Goal: Information Seeking & Learning: Learn about a topic

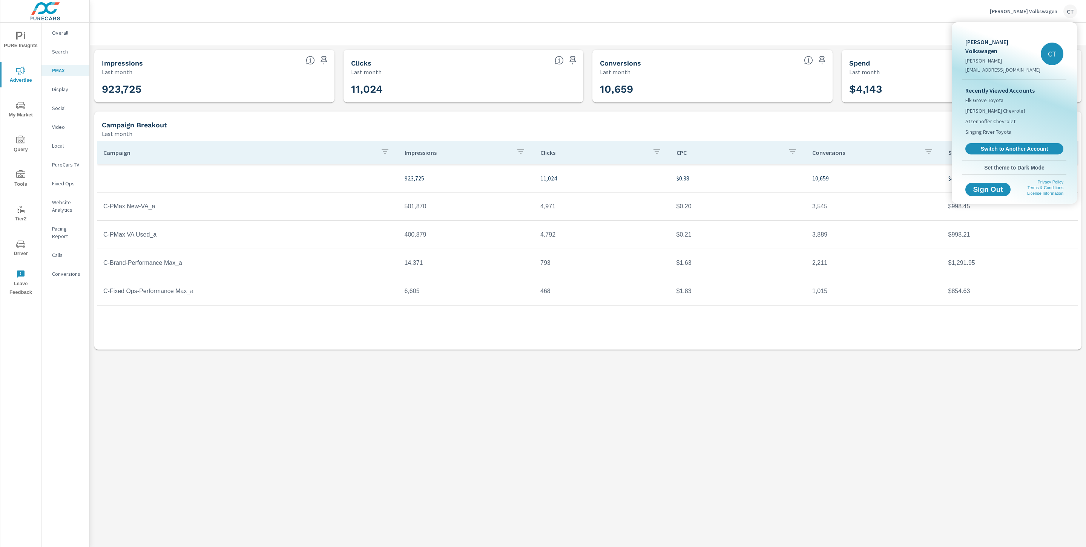
click at [994, 146] on span "Switch to Another Account" at bounding box center [1014, 149] width 90 height 7
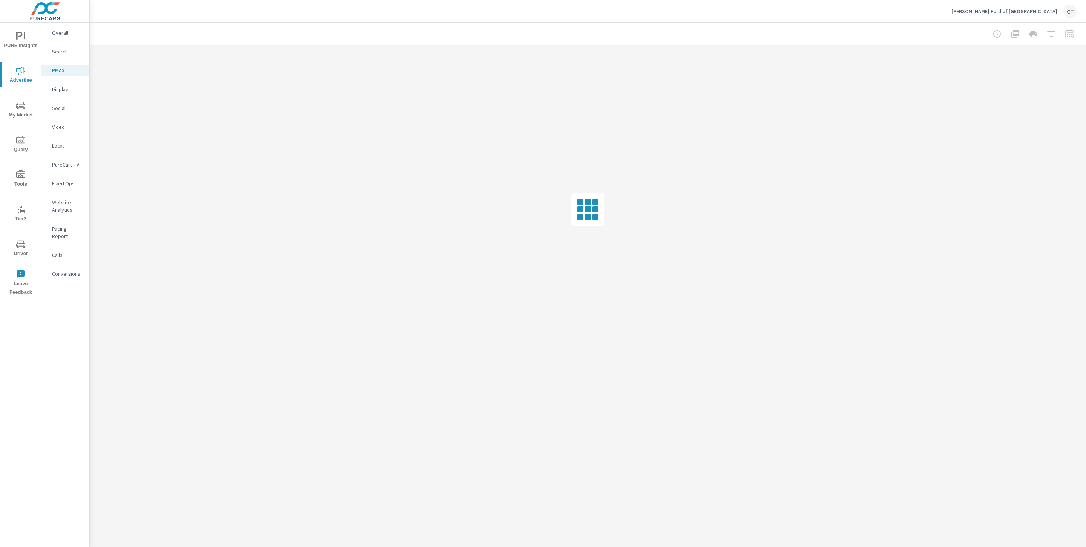
click at [19, 34] on icon "nav menu" at bounding box center [20, 36] width 9 height 9
click at [55, 140] on div "My Report" at bounding box center [65, 145] width 48 height 11
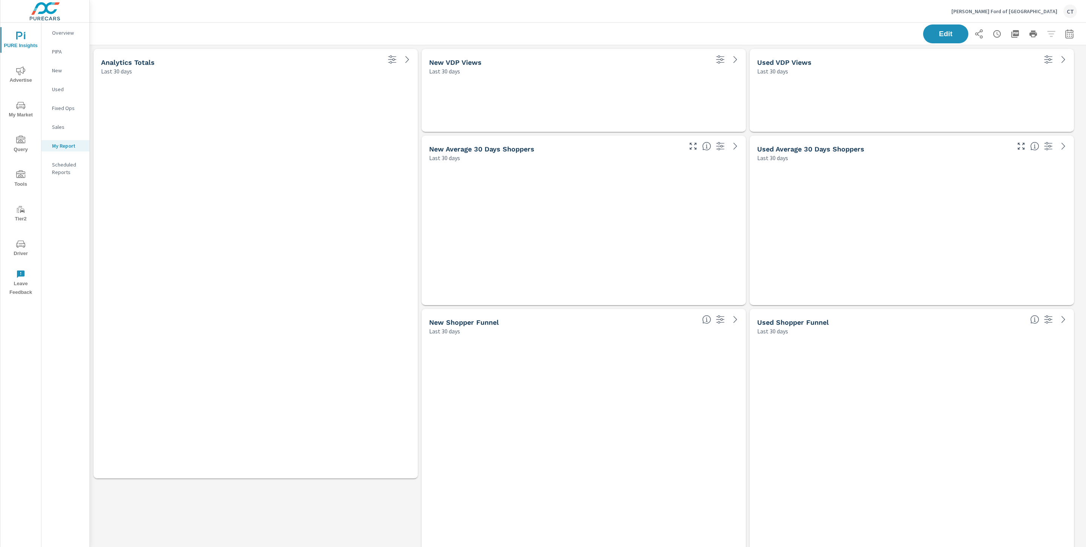
scroll to position [2103, 1005]
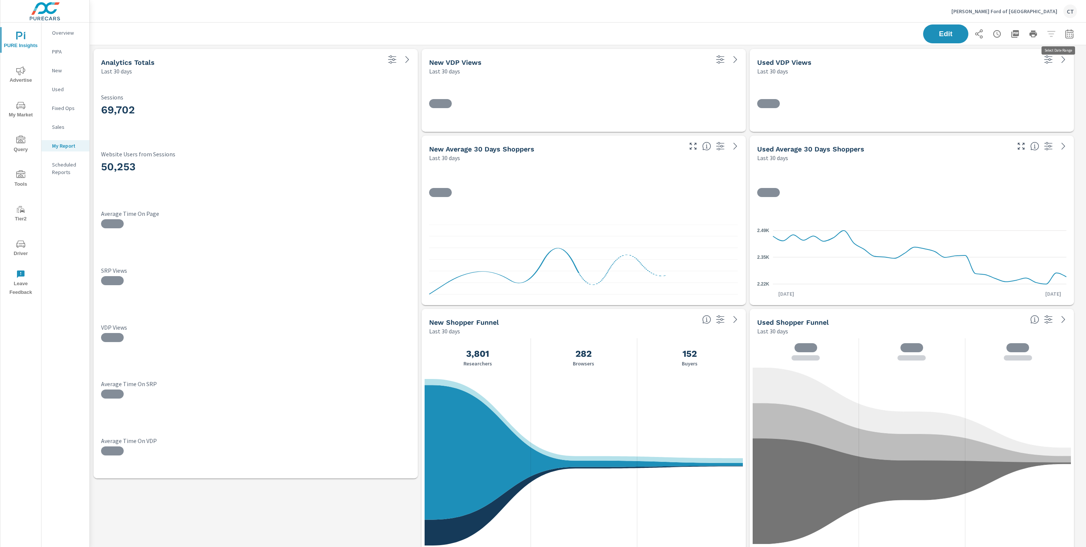
click at [1065, 35] on icon "button" at bounding box center [1069, 33] width 9 height 9
click at [1034, 64] on select "Custom Yesterday Last week Last 7 days Last 14 days Last 30 days Last 45 days L…" at bounding box center [999, 65] width 75 height 15
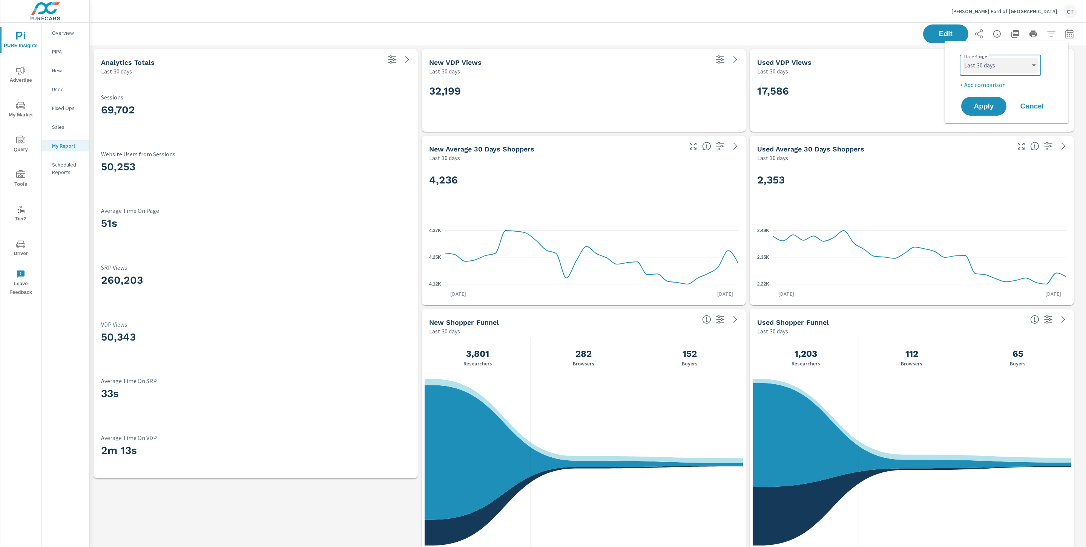
select select "Last month"
click at [991, 86] on p "+ Add comparison" at bounding box center [1007, 84] width 97 height 9
select select "Previous period"
click at [982, 124] on span "Apply" at bounding box center [983, 127] width 31 height 7
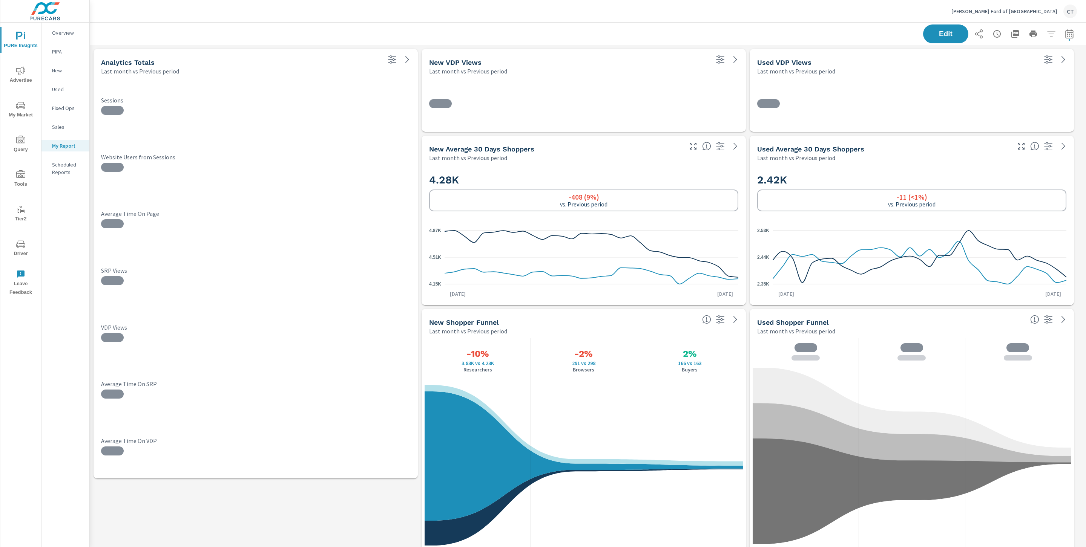
scroll to position [2103, 1005]
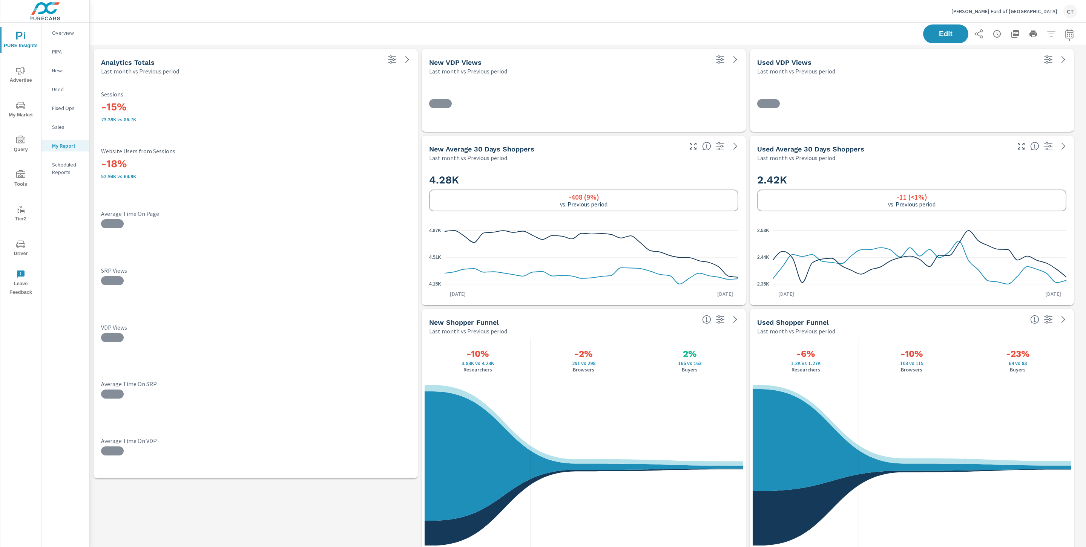
click at [11, 68] on span "Advertise" at bounding box center [21, 75] width 36 height 18
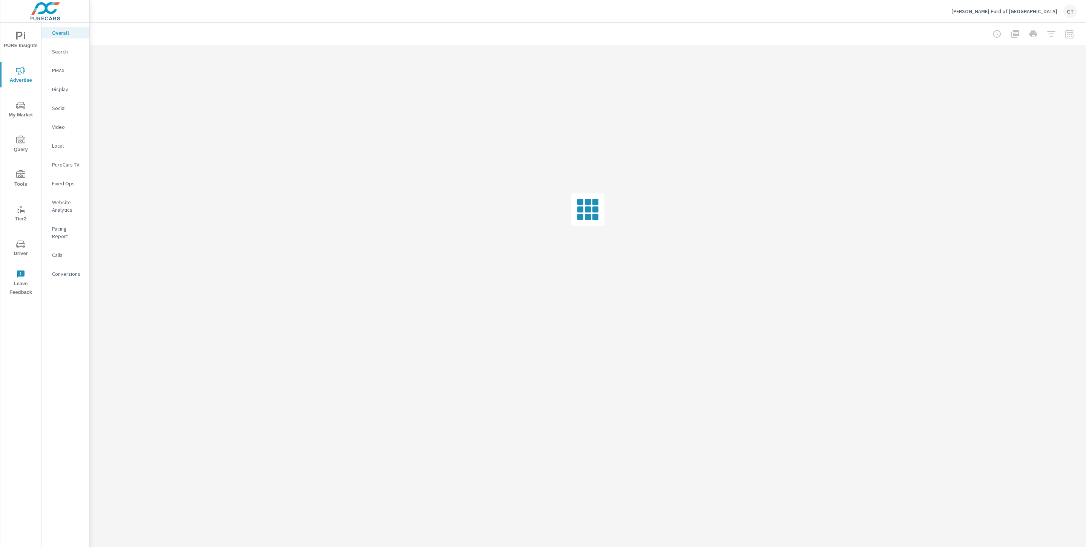
click at [71, 56] on div "Search" at bounding box center [65, 51] width 48 height 11
click at [63, 57] on nav "Overall Search PMAX Display Social Video Local PureCars TV Fixed Ops Website An…" at bounding box center [65, 157] width 48 height 268
click at [63, 53] on p "Search" at bounding box center [67, 52] width 31 height 8
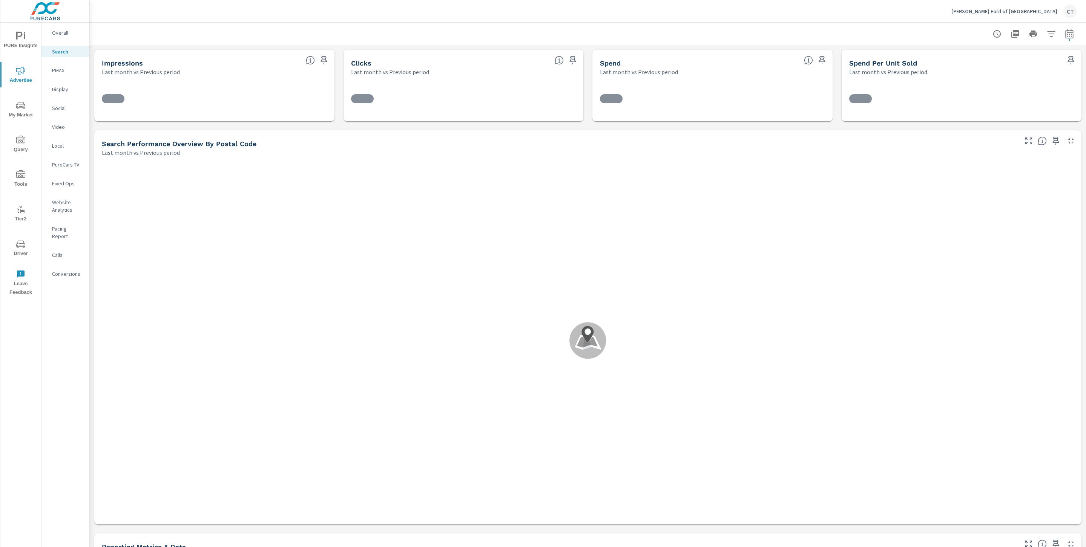
click at [735, 33] on div at bounding box center [588, 34] width 978 height 22
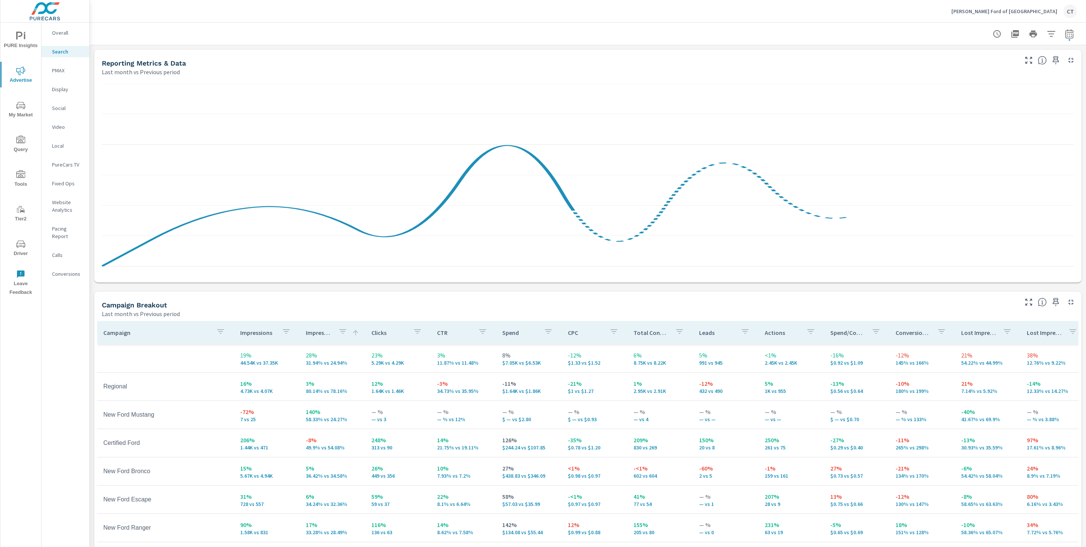
scroll to position [547, 0]
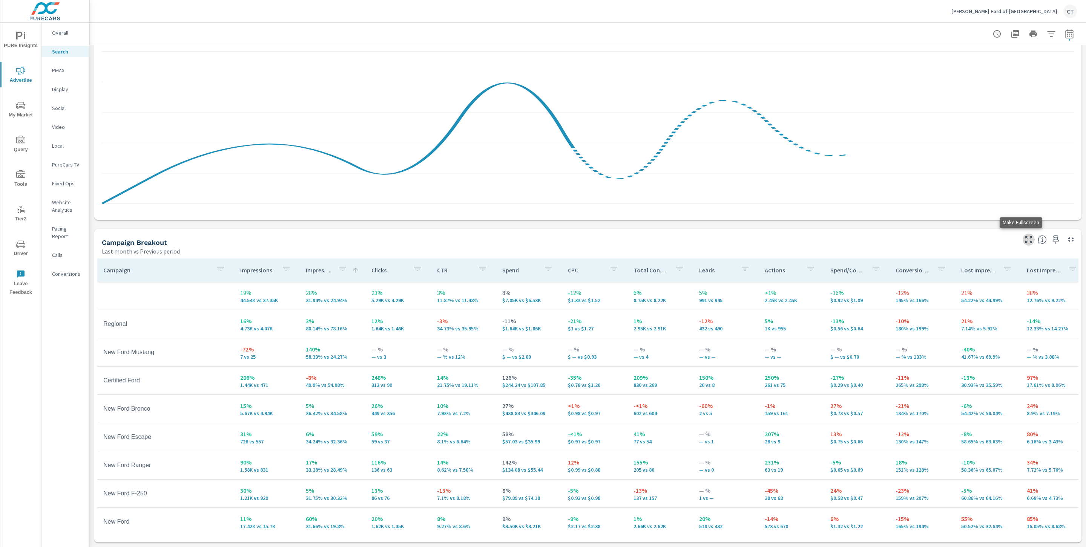
click at [1024, 236] on icon "button" at bounding box center [1028, 239] width 9 height 9
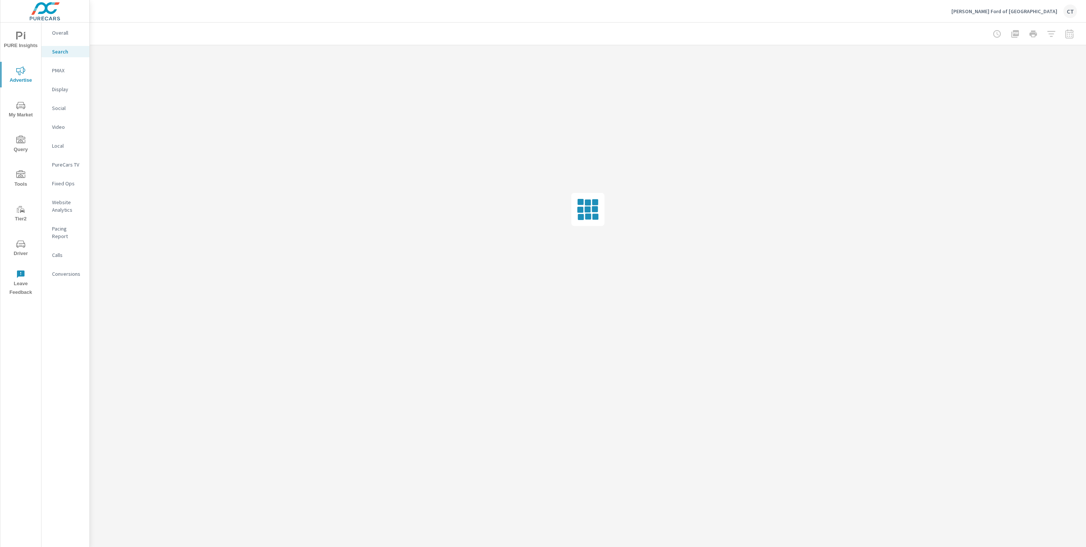
click at [57, 67] on p "PMAX" at bounding box center [67, 71] width 31 height 8
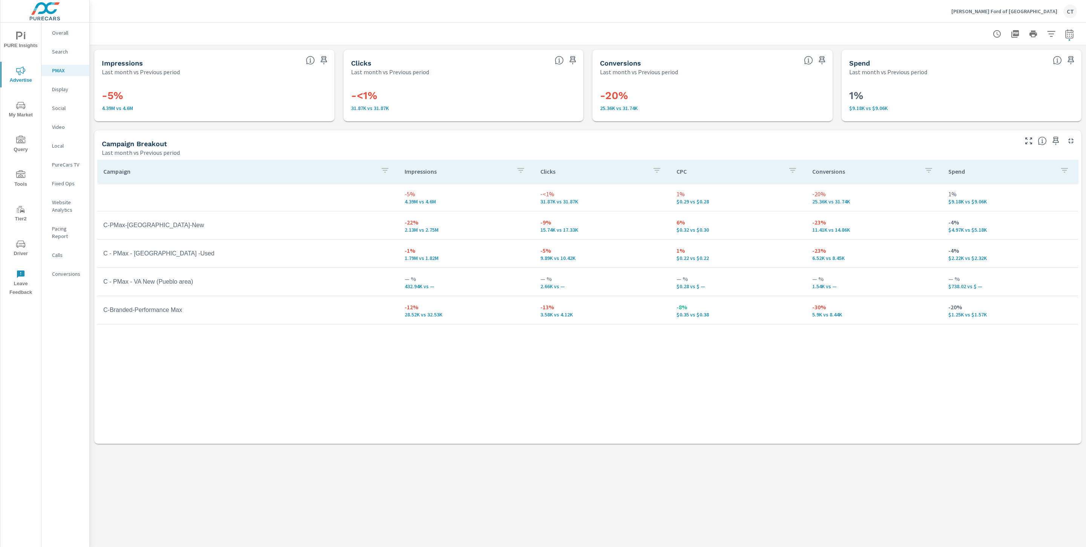
click at [495, 140] on div "Campaign Breakout" at bounding box center [559, 143] width 915 height 9
click at [17, 39] on icon "nav menu" at bounding box center [19, 36] width 6 height 8
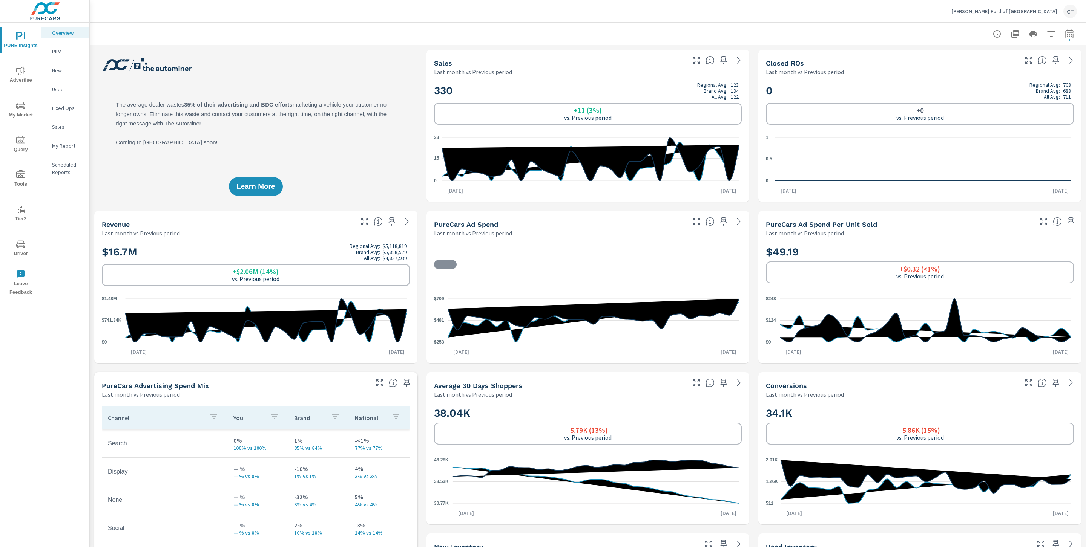
click at [11, 78] on span "Advertise" at bounding box center [21, 75] width 36 height 18
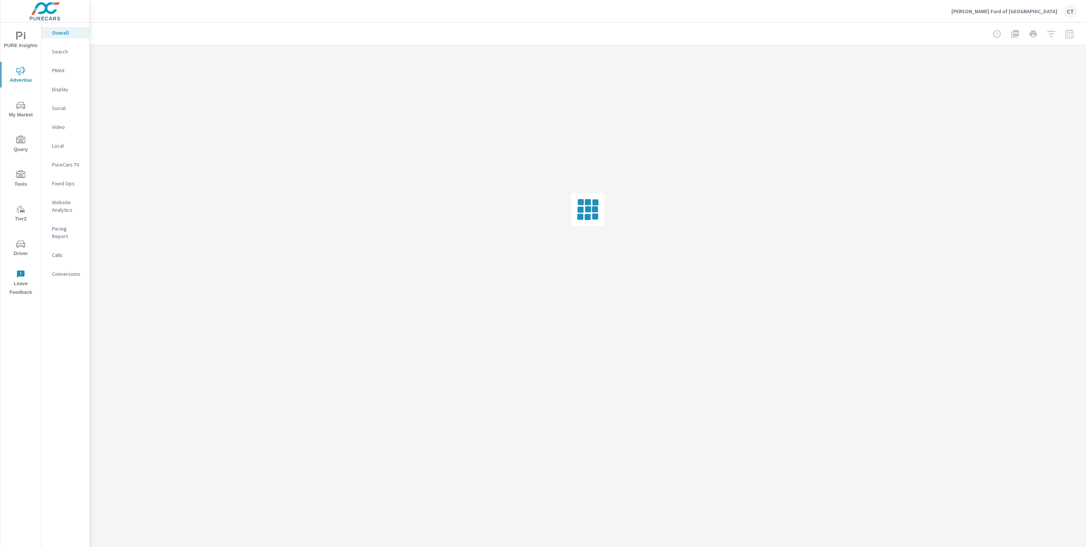
click at [72, 212] on p "Website Analytics" at bounding box center [67, 206] width 31 height 15
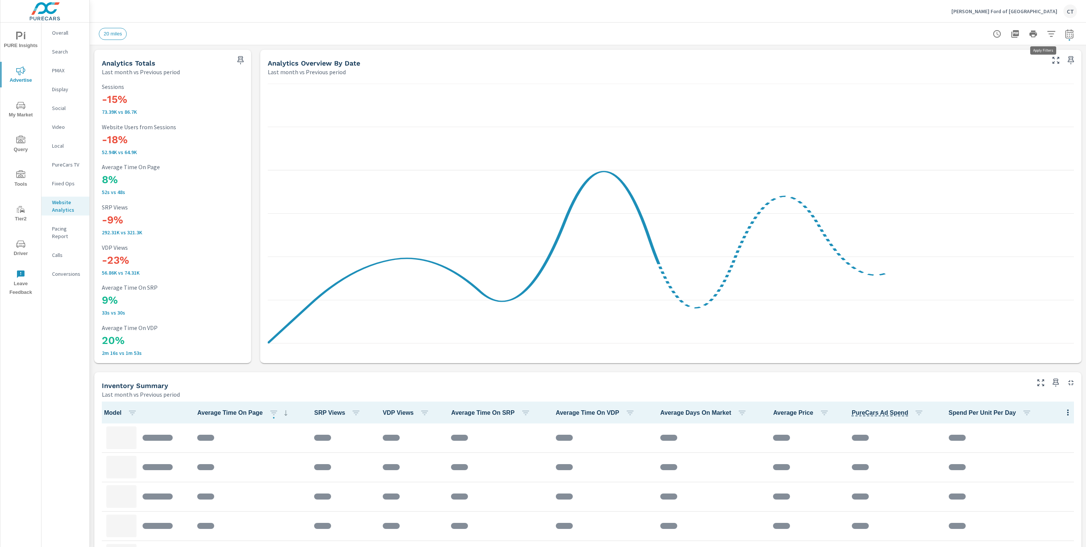
click at [1047, 29] on button "button" at bounding box center [1051, 33] width 15 height 15
click at [999, 61] on body "PURE Insights Advertise My Market Query Tools Tier2 Driver Leave Feedback Overa…" at bounding box center [543, 273] width 1086 height 547
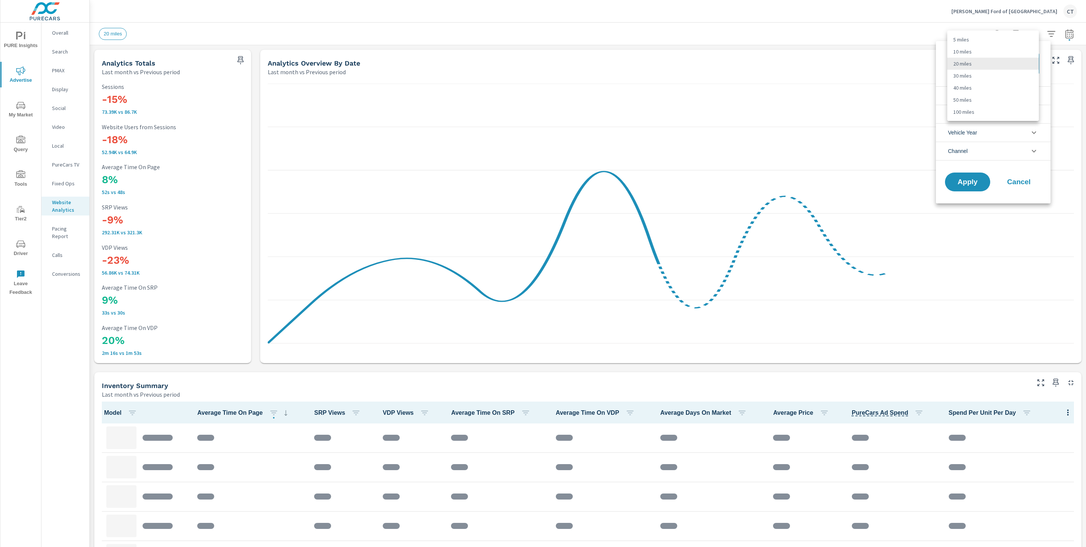
click at [982, 88] on li "40 miles" at bounding box center [993, 88] width 92 height 12
type Distance "40"
click at [985, 97] on li "Condition" at bounding box center [993, 95] width 115 height 18
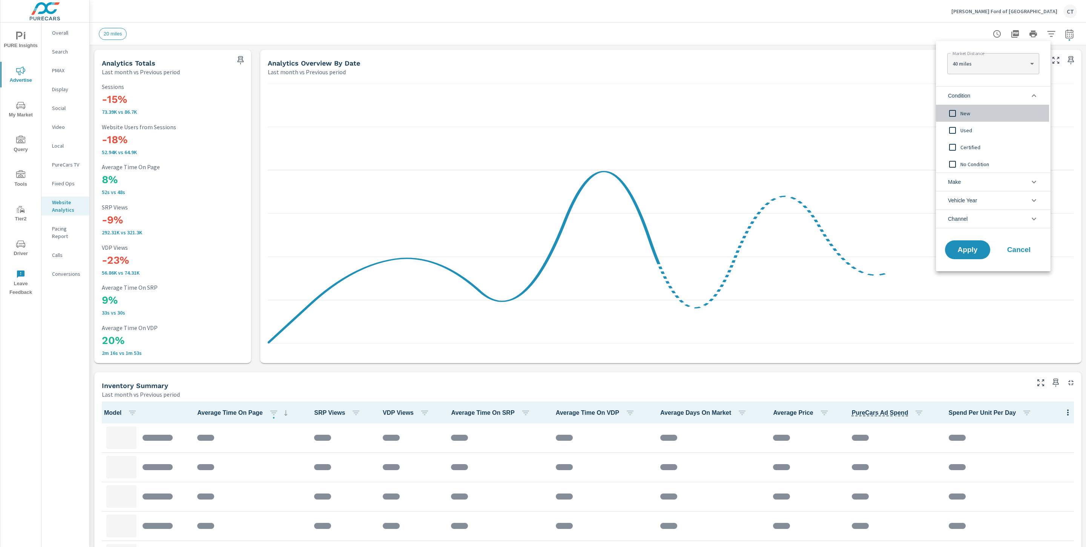
click at [964, 112] on span "New" at bounding box center [1001, 113] width 83 height 9
click at [970, 239] on div "Apply Cancel" at bounding box center [993, 251] width 115 height 40
click at [971, 242] on button "Apply" at bounding box center [967, 250] width 47 height 20
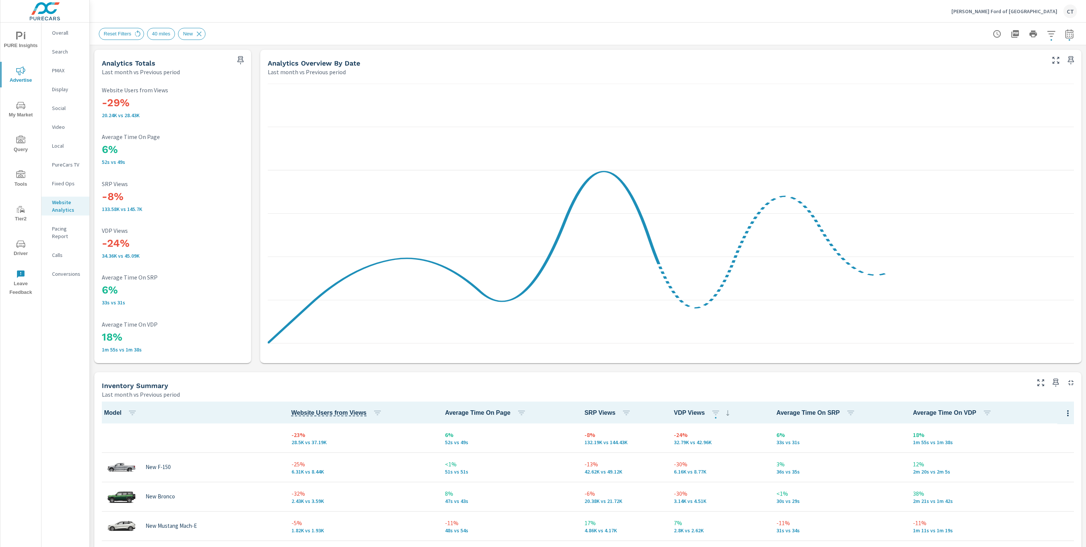
scroll to position [0, 0]
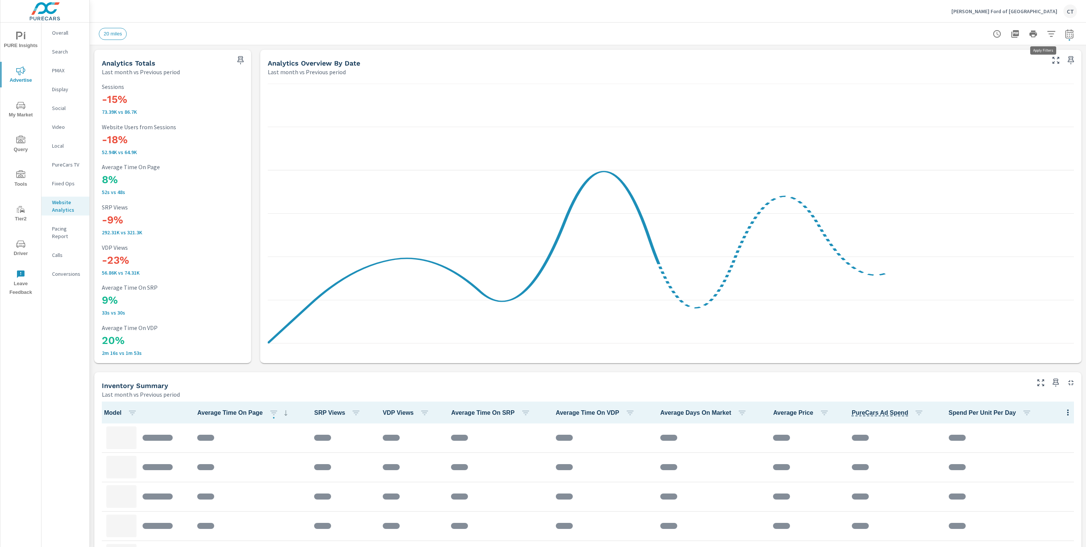
click at [1047, 34] on icon "button" at bounding box center [1051, 33] width 9 height 9
drag, startPoint x: 959, startPoint y: 113, endPoint x: 961, endPoint y: 123, distance: 9.6
click at [959, 113] on span "Make" at bounding box center [954, 114] width 13 height 18
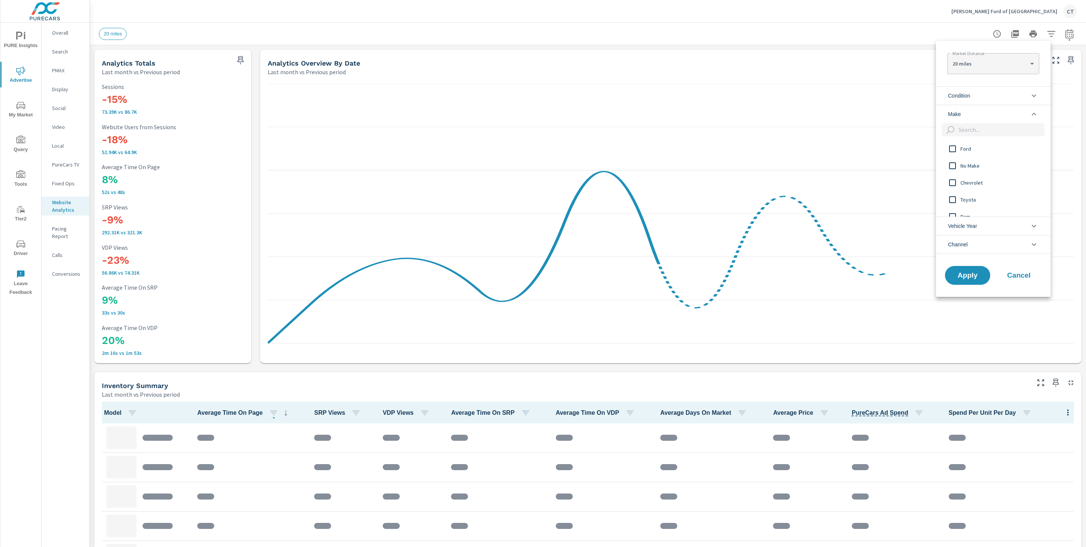
click at [985, 94] on li "Condition" at bounding box center [993, 95] width 115 height 18
click at [960, 128] on input "filter options" at bounding box center [952, 131] width 16 height 16
click at [958, 149] on input "filter options" at bounding box center [952, 147] width 16 height 16
click at [992, 56] on body "PURE Insights Advertise My Market Query Tools Tier2 Driver Leave Feedback Overa…" at bounding box center [543, 273] width 1086 height 547
click at [982, 84] on li "40 miles" at bounding box center [993, 88] width 92 height 12
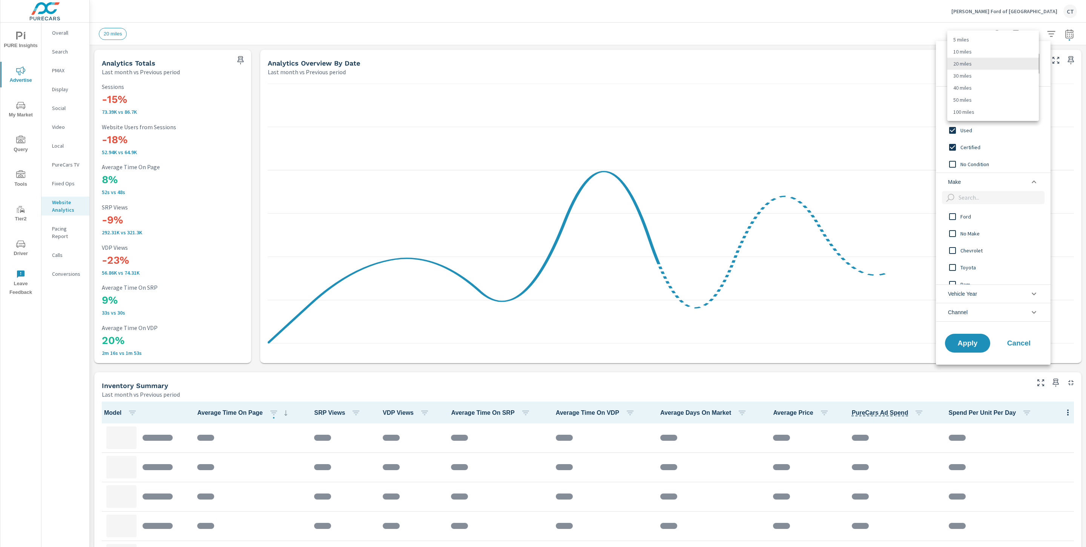
type Distance "40"
click at [968, 345] on span "Apply" at bounding box center [967, 343] width 31 height 7
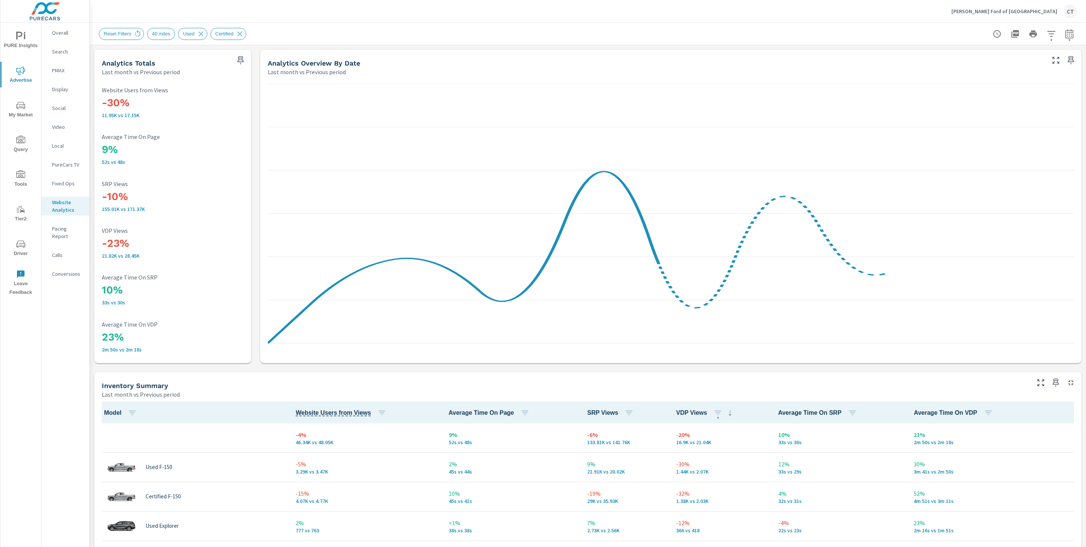
scroll to position [0, 0]
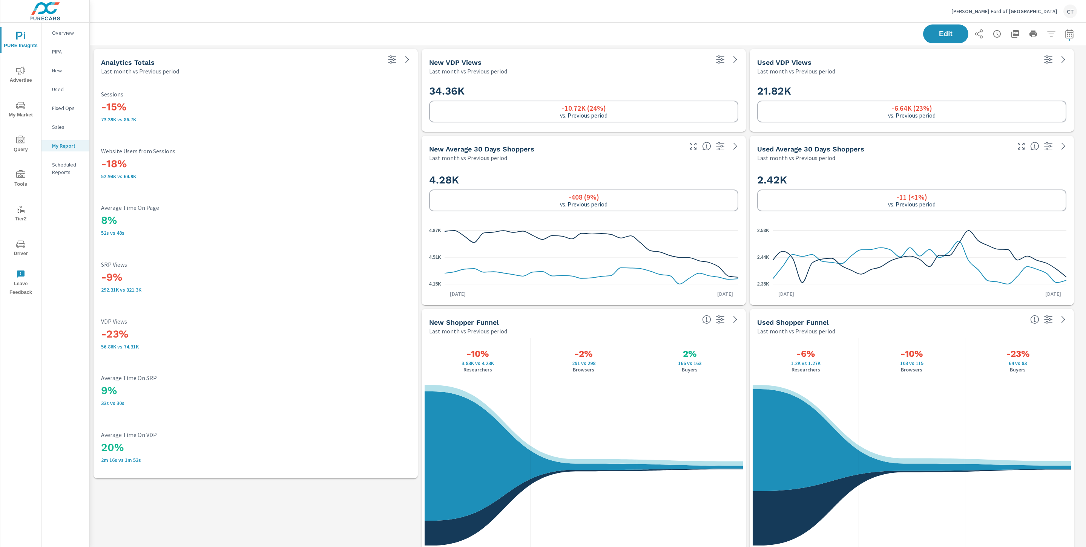
scroll to position [0, 0]
click at [25, 39] on span "PURE Insights" at bounding box center [21, 41] width 36 height 18
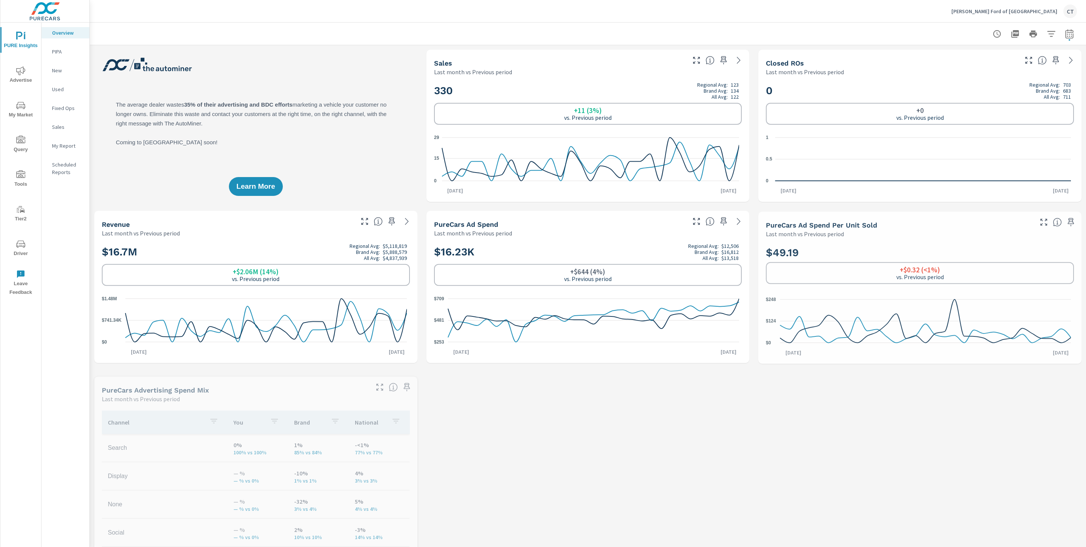
scroll to position [0, 0]
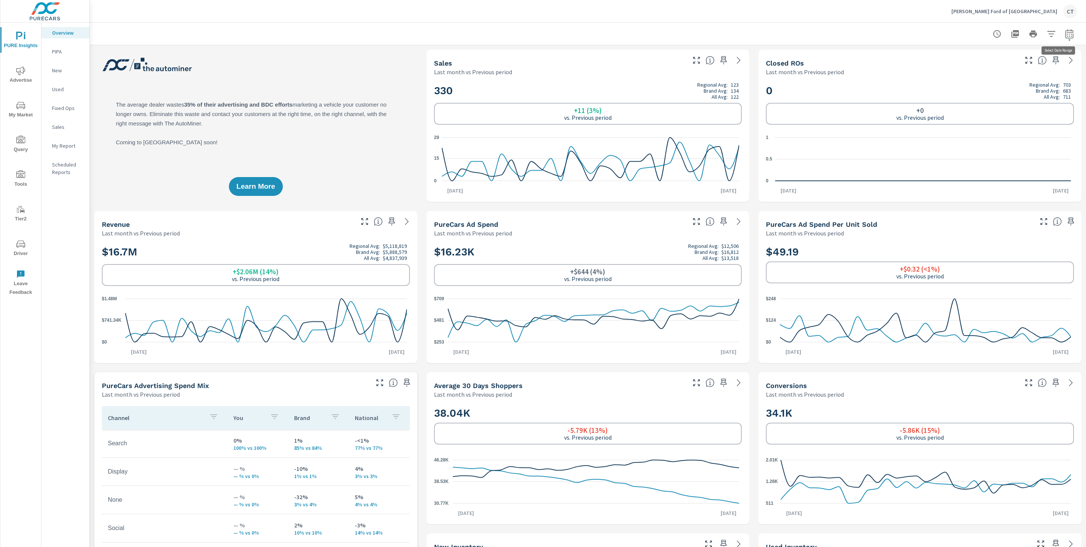
click at [1065, 34] on icon "button" at bounding box center [1069, 33] width 9 height 9
select select "Last month"
select select "Previous period"
click at [1015, 68] on select "Custom [DATE] Last week Last 7 days Last 14 days Last 30 days Last 45 days Last…" at bounding box center [999, 65] width 75 height 15
select select "Last 6 months"
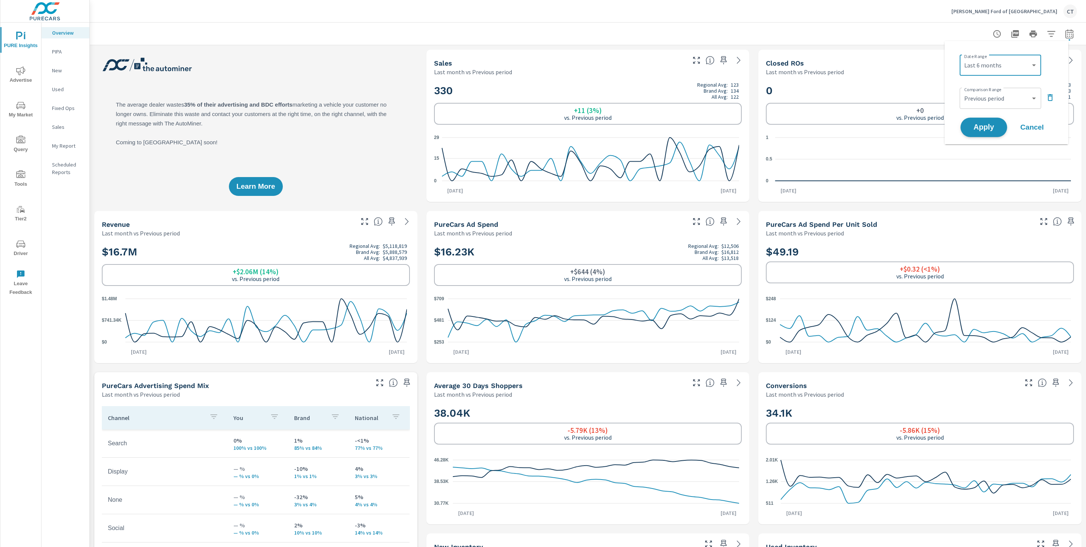
click at [992, 124] on span "Apply" at bounding box center [983, 127] width 31 height 7
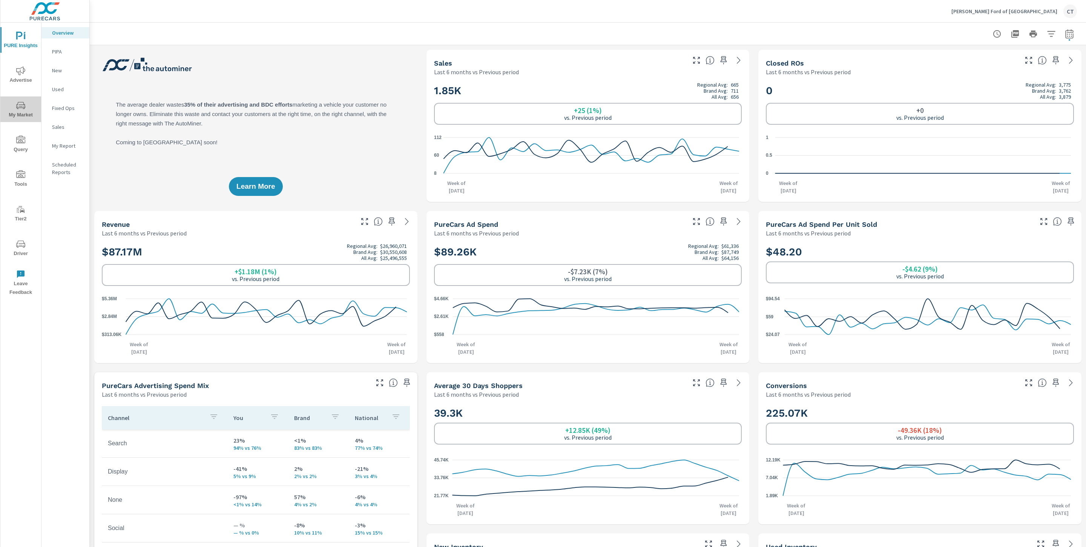
click at [21, 113] on span "My Market" at bounding box center [21, 110] width 36 height 18
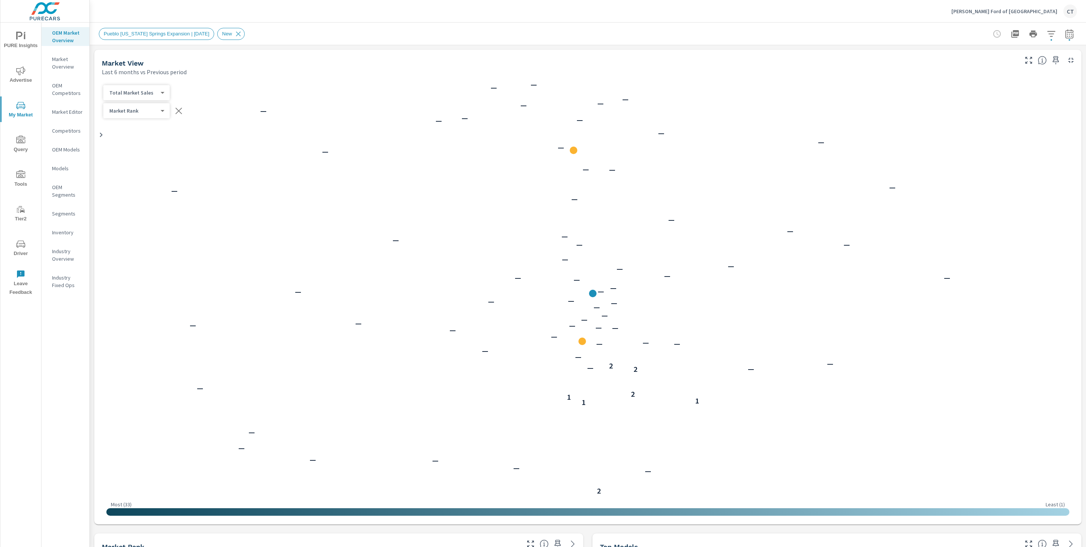
scroll to position [0, 0]
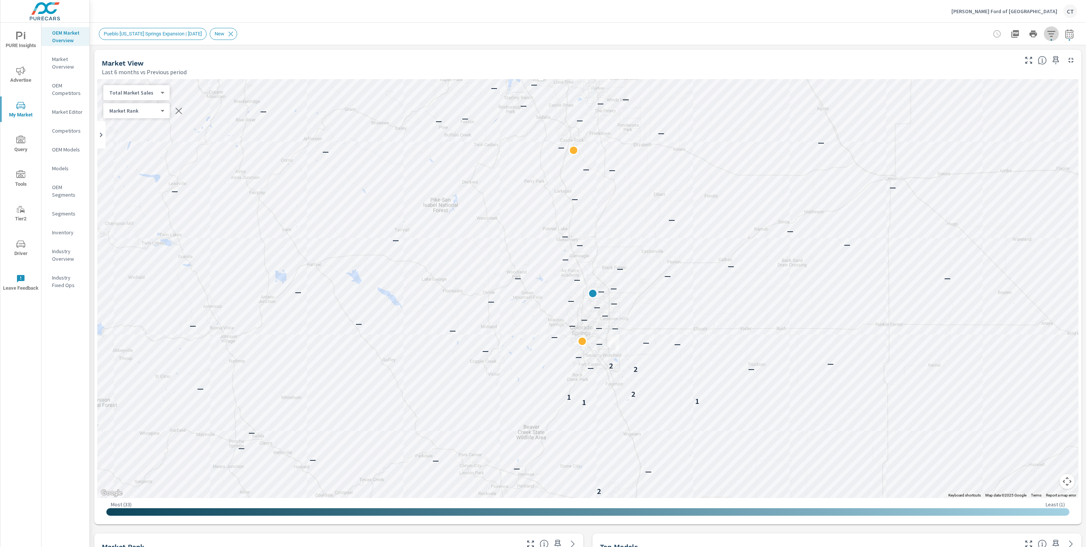
click at [1047, 33] on icon "button" at bounding box center [1051, 33] width 9 height 9
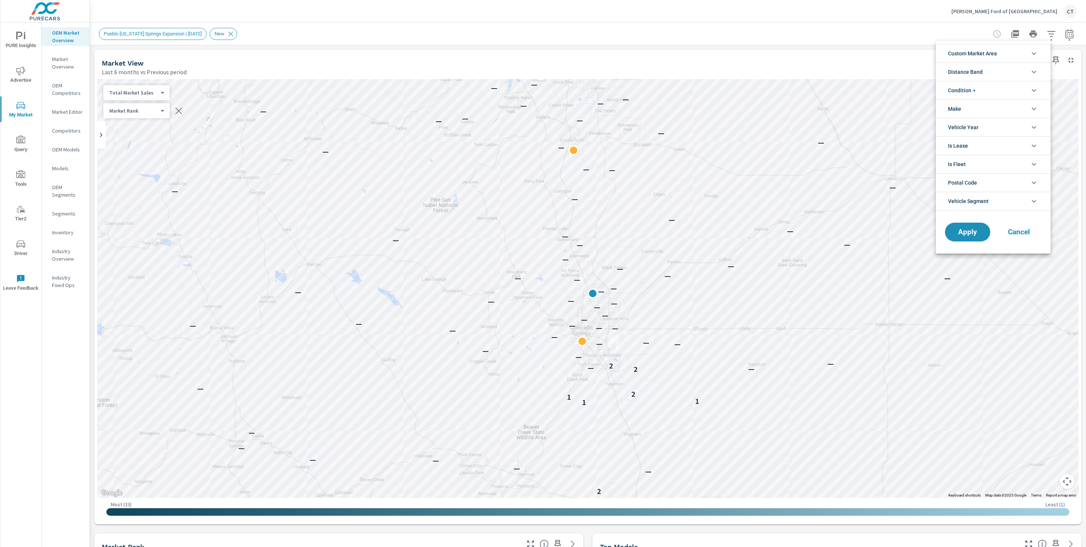
click at [1011, 55] on li "Custom Market Area" at bounding box center [993, 53] width 115 height 18
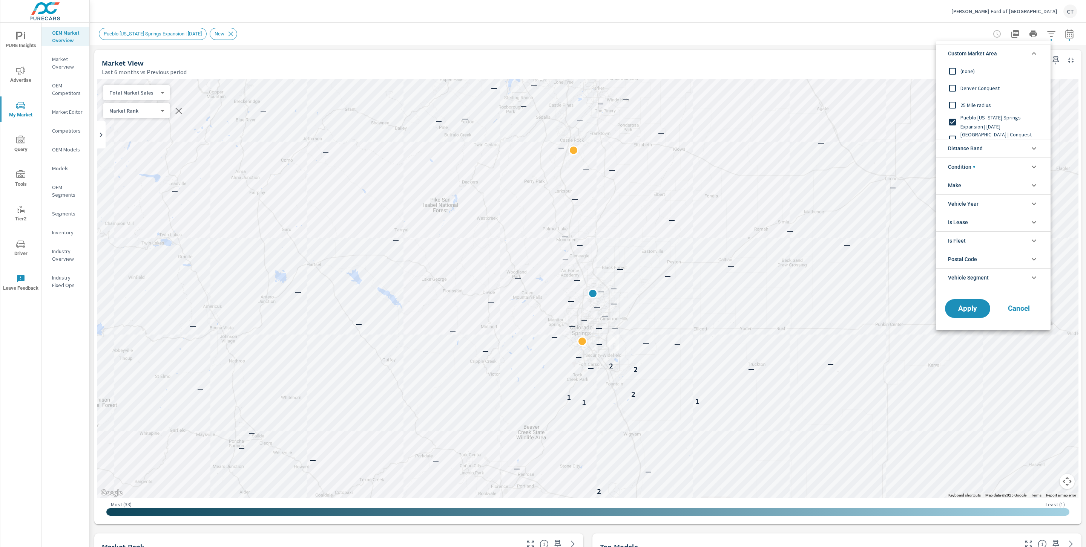
click at [972, 120] on span "Pueblo Colorado Springs Expansion | July 2025" at bounding box center [1001, 122] width 83 height 18
click at [969, 94] on span "25 Mile radius" at bounding box center [1001, 96] width 83 height 9
click at [978, 308] on span "Apply" at bounding box center [967, 308] width 31 height 7
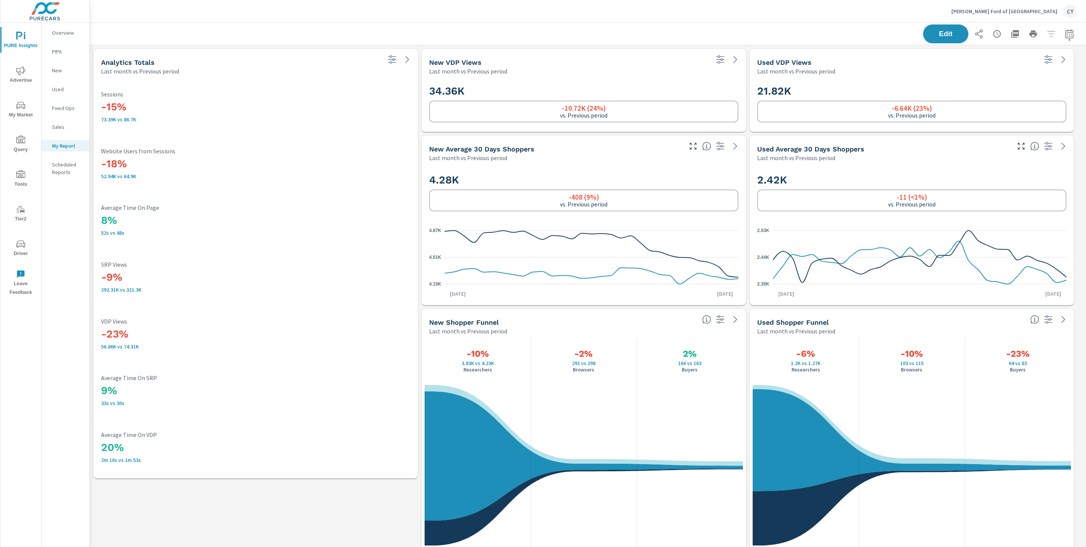
scroll to position [0, 0]
click at [64, 72] on p "New" at bounding box center [67, 71] width 31 height 8
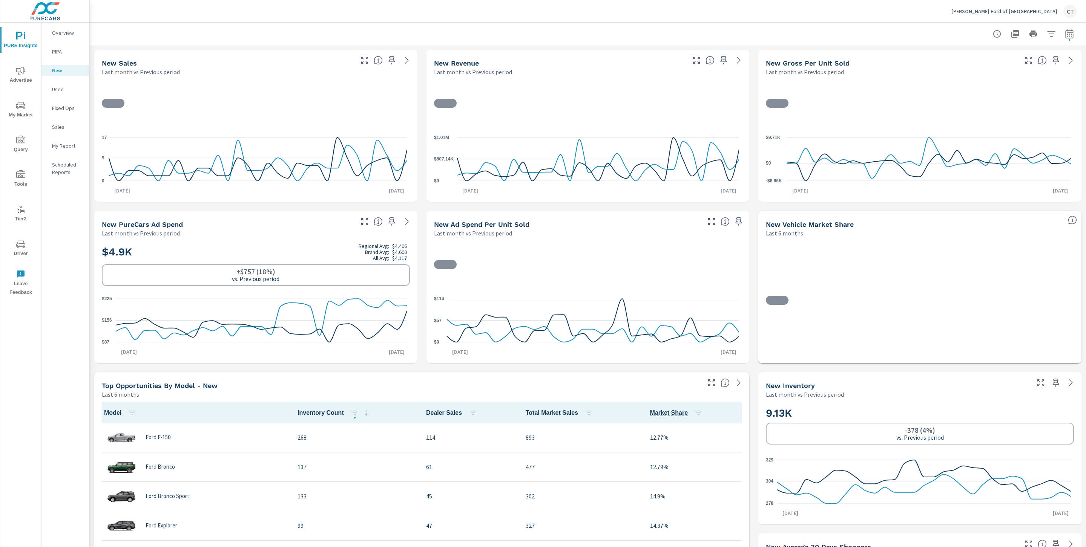
scroll to position [0, 0]
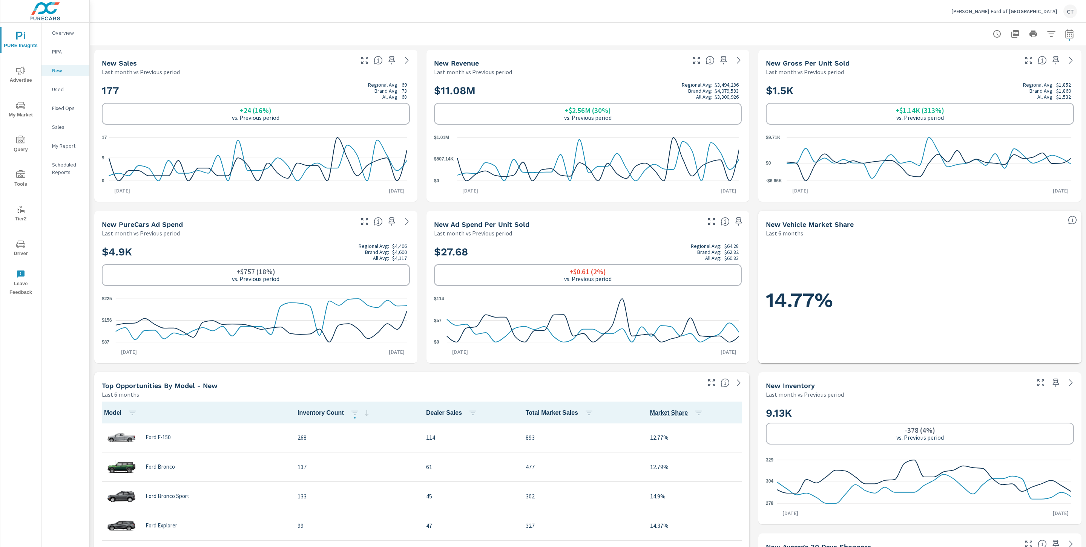
click at [913, 293] on h1 "14.77%" at bounding box center [920, 301] width 308 height 26
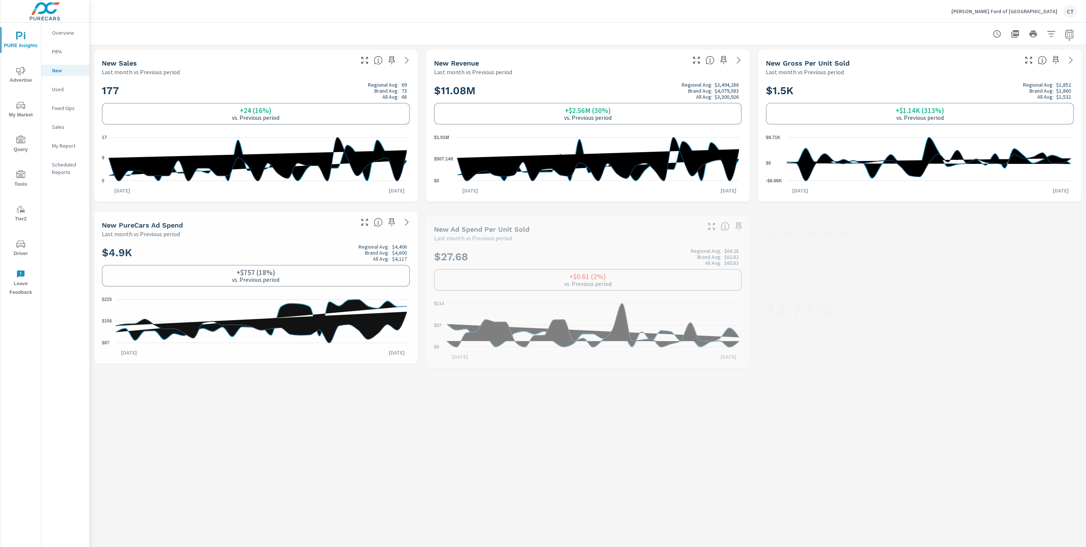
scroll to position [0, 0]
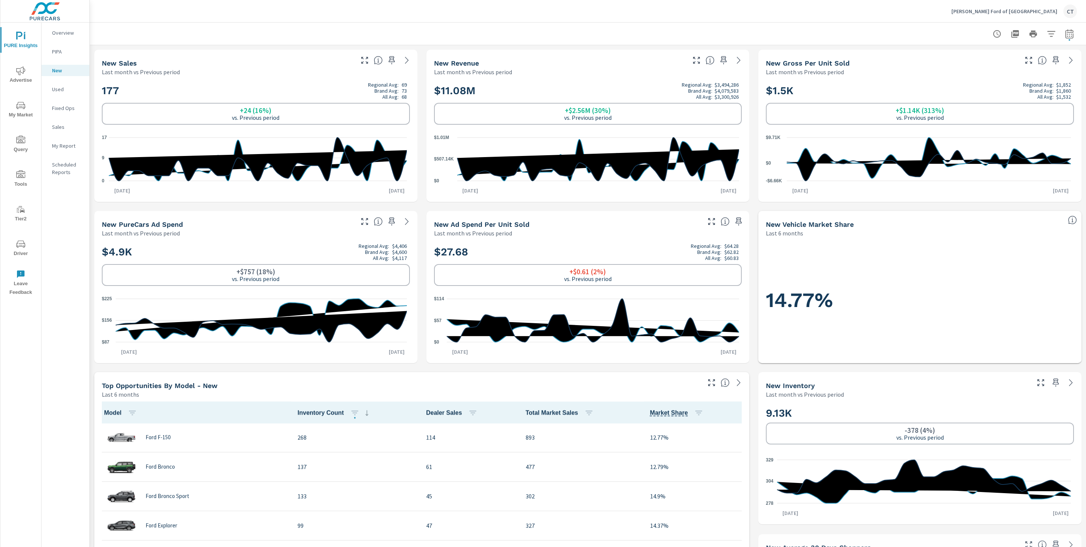
click at [66, 88] on p "Used" at bounding box center [67, 90] width 31 height 8
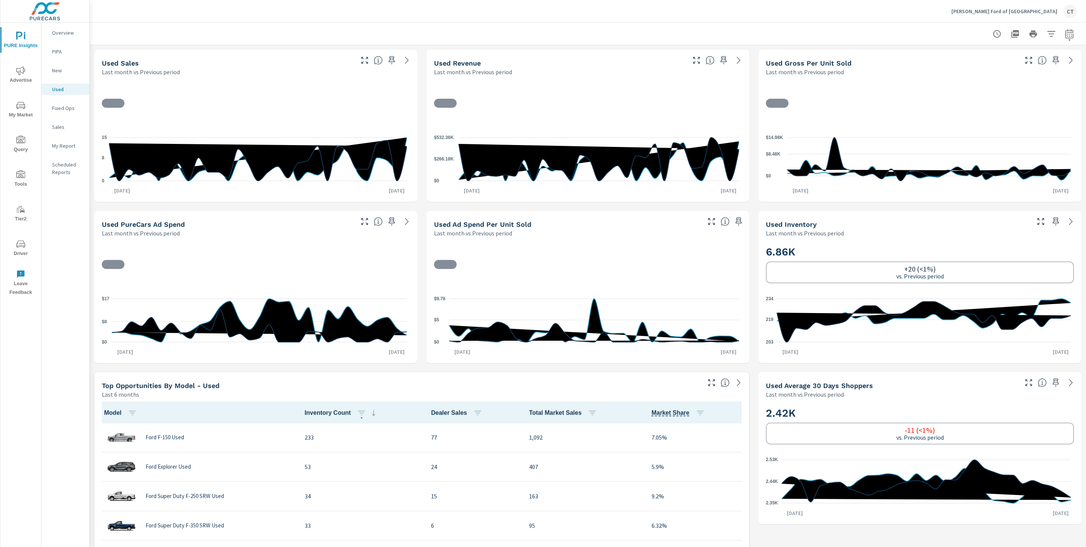
scroll to position [0, 0]
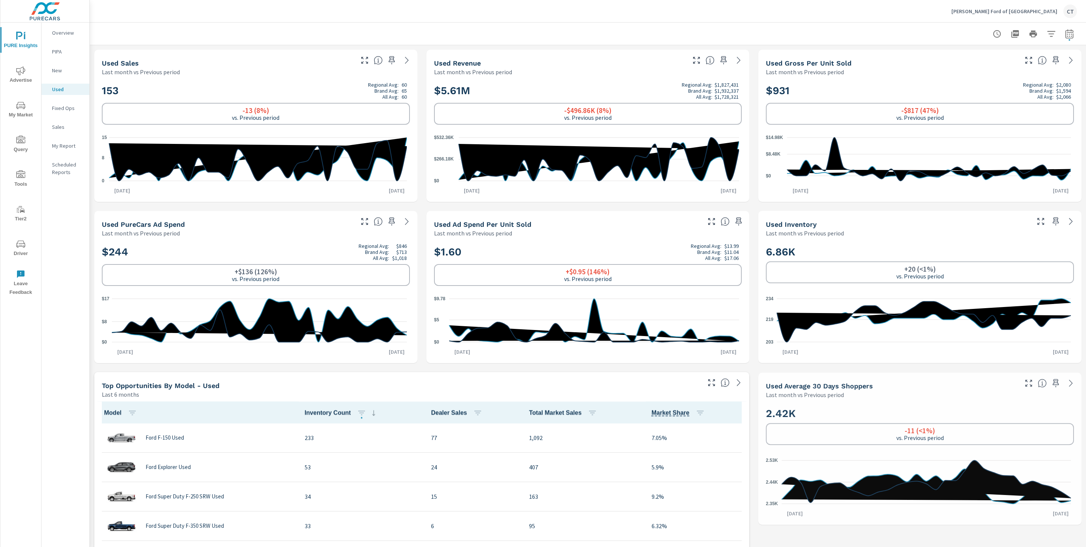
scroll to position [0, 0]
click at [23, 69] on icon "nav menu" at bounding box center [20, 70] width 9 height 9
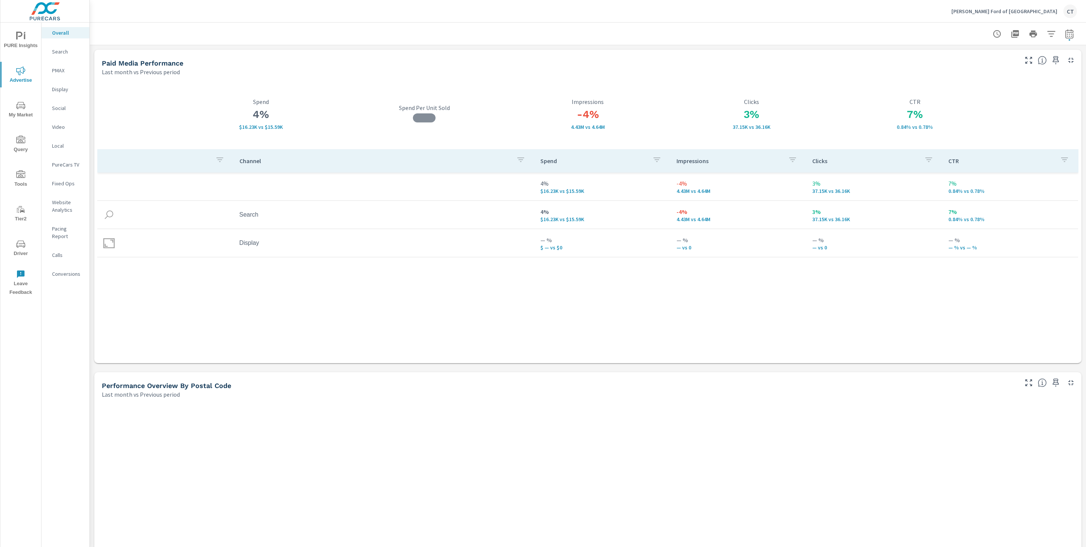
click at [18, 99] on button "My Market" at bounding box center [20, 110] width 41 height 26
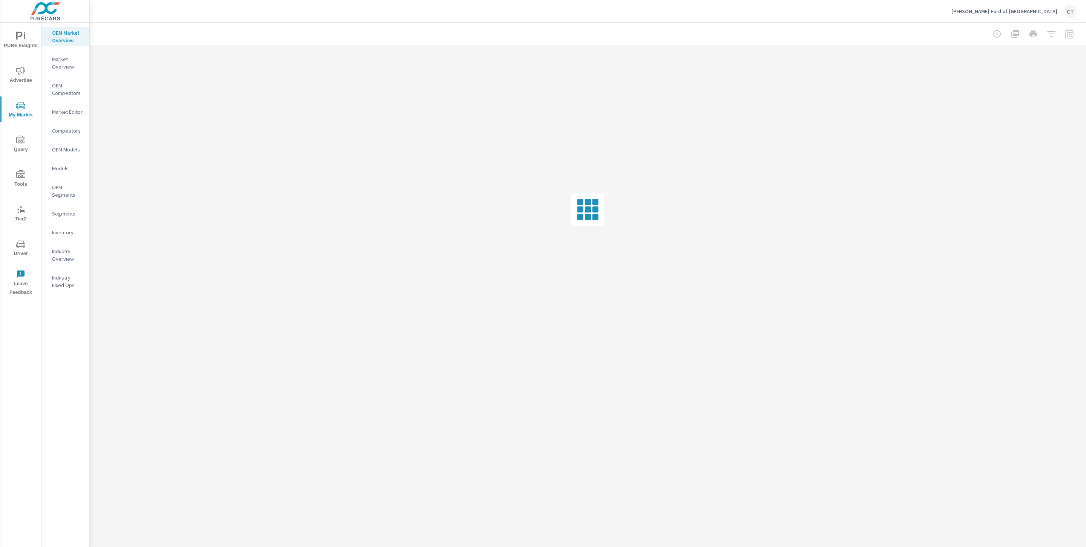
click at [60, 262] on div "Industry Overview" at bounding box center [65, 255] width 48 height 19
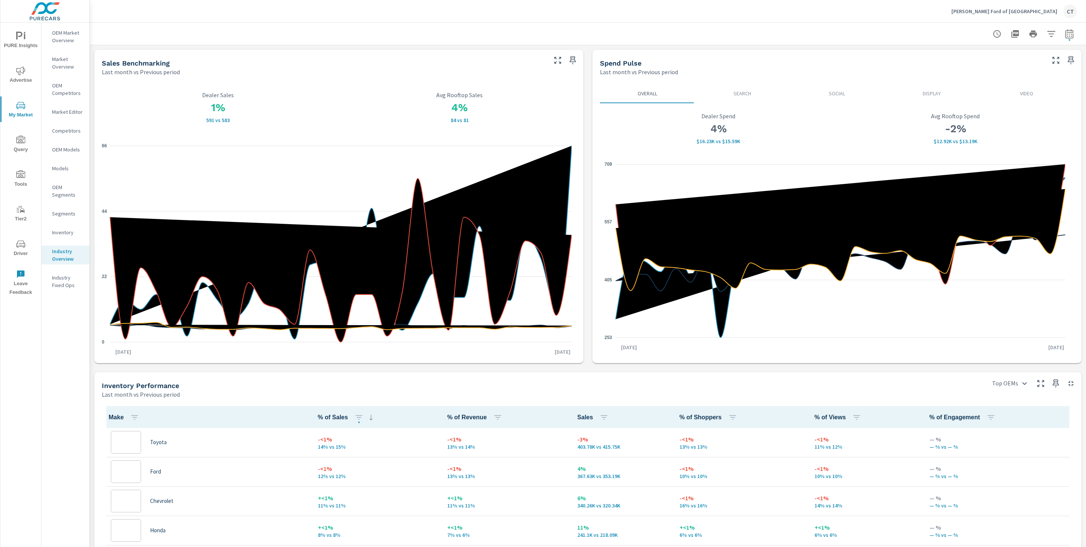
scroll to position [0, 0]
click at [1047, 34] on icon "button" at bounding box center [1051, 33] width 9 height 9
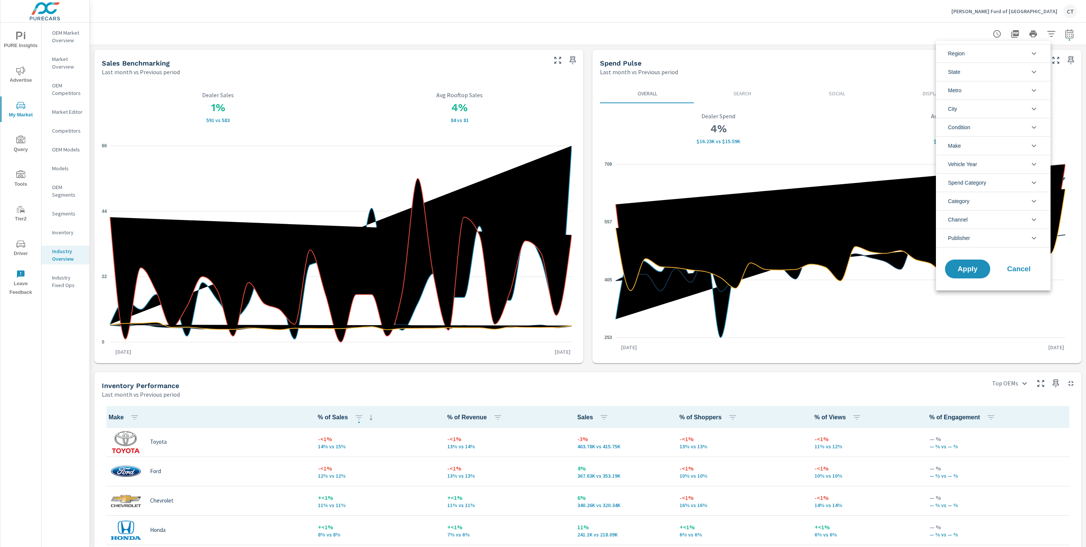
click at [988, 67] on li "State" at bounding box center [993, 72] width 115 height 18
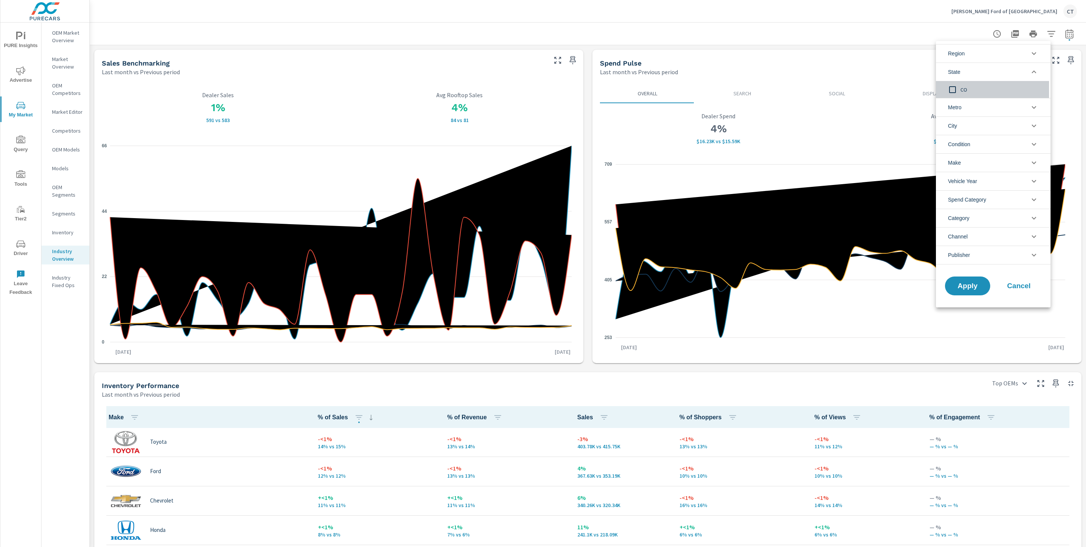
click at [953, 95] on input "filter options" at bounding box center [952, 90] width 16 height 16
click at [961, 290] on span "Apply" at bounding box center [967, 286] width 31 height 7
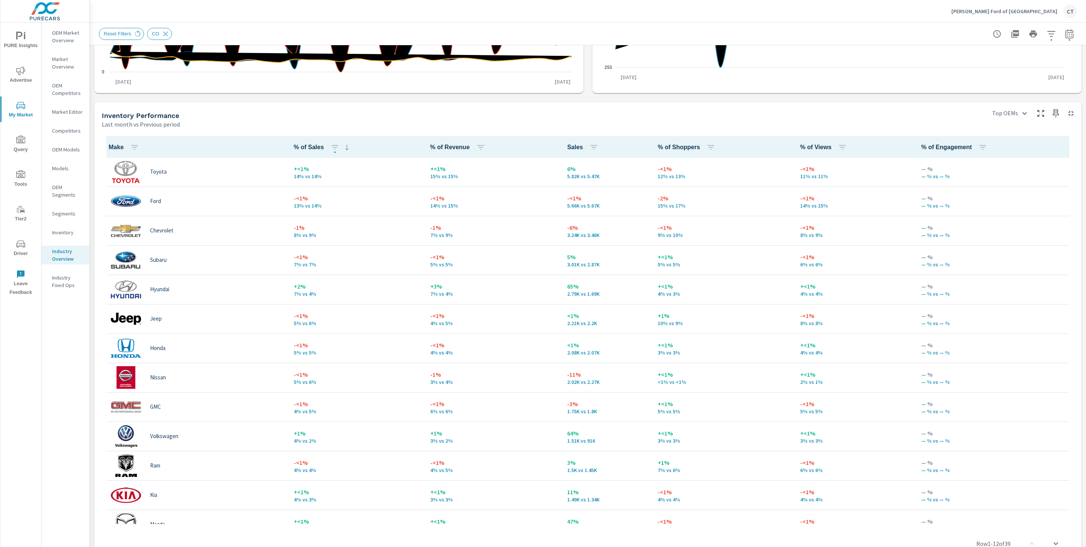
scroll to position [269, 0]
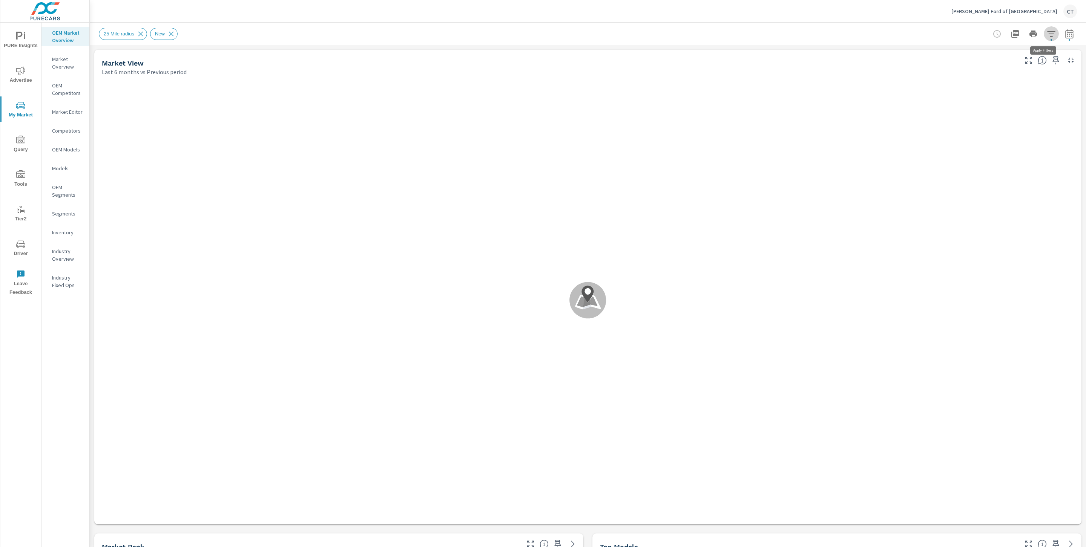
click at [1044, 30] on button "button" at bounding box center [1051, 33] width 15 height 15
click at [1015, 46] on li "Custom Market Area" at bounding box center [993, 53] width 115 height 18
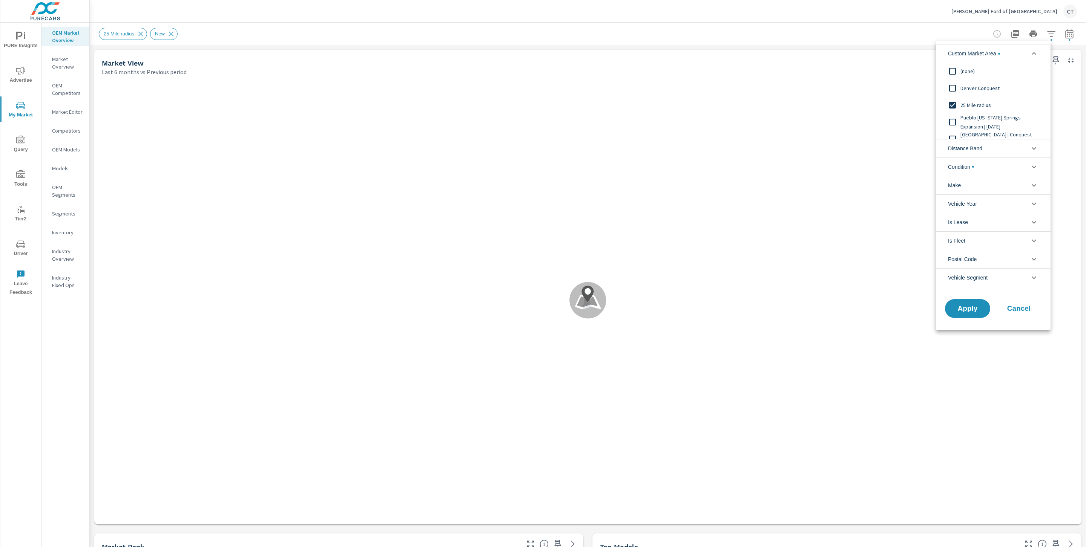
click at [972, 104] on span "25 Mile radius" at bounding box center [1001, 105] width 83 height 9
click at [993, 113] on span "Pueblo Colorado Springs Expansion | July 2025" at bounding box center [1001, 113] width 83 height 18
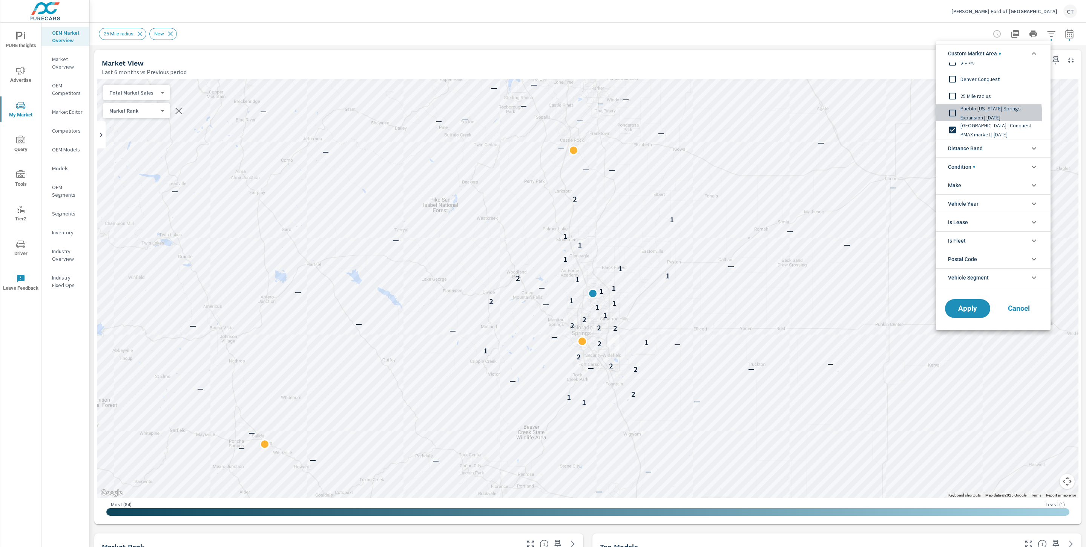
click at [965, 116] on span "Pueblo [US_STATE] Springs Expansion | [DATE]" at bounding box center [1001, 113] width 83 height 18
click at [966, 306] on span "Apply" at bounding box center [967, 308] width 31 height 7
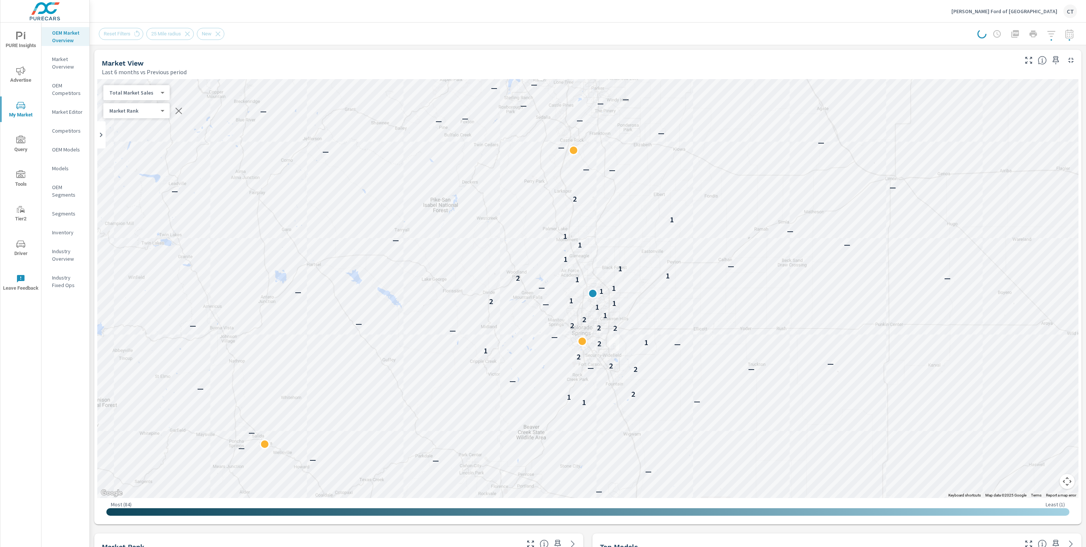
scroll to position [4, 0]
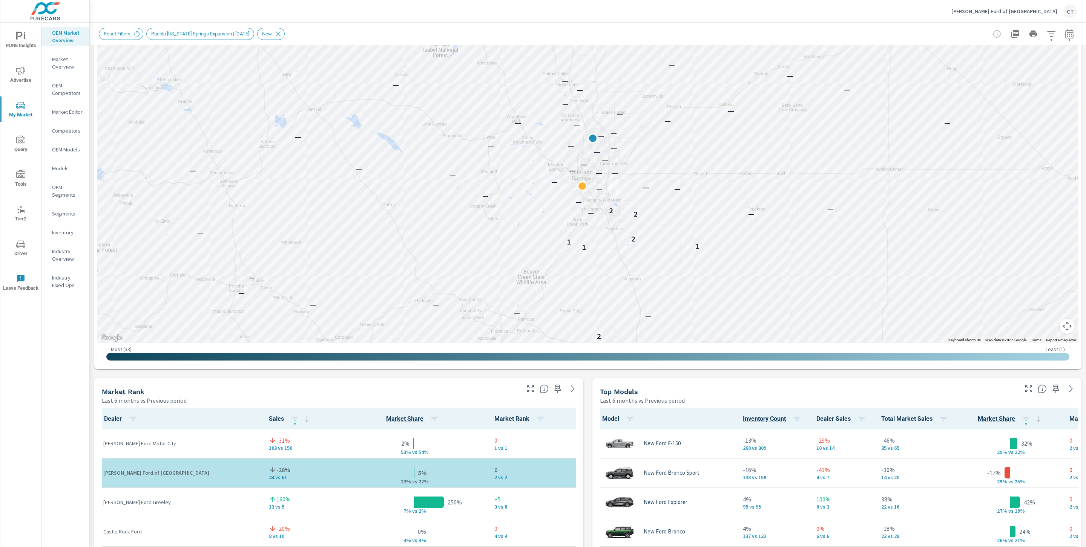
scroll to position [154, 0]
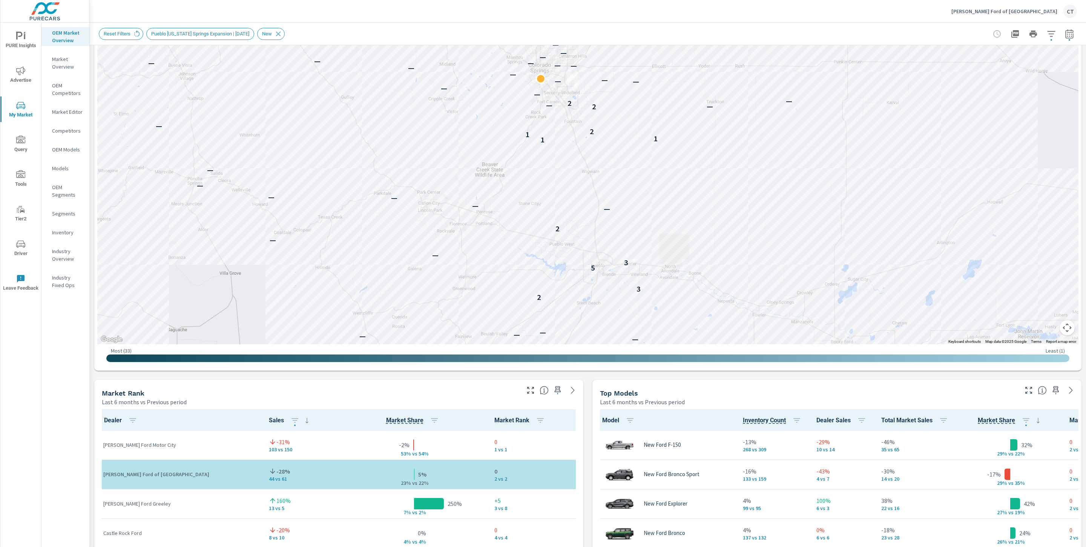
drag, startPoint x: 902, startPoint y: 198, endPoint x: 861, endPoint y: 89, distance: 116.4
click at [861, 89] on div "— — — — — — — — — — — — — — — — — — — — — — 2 3 5 3 — — 2 — — — — — — — 1 1 1 2…" at bounding box center [908, 229] width 724 height 407
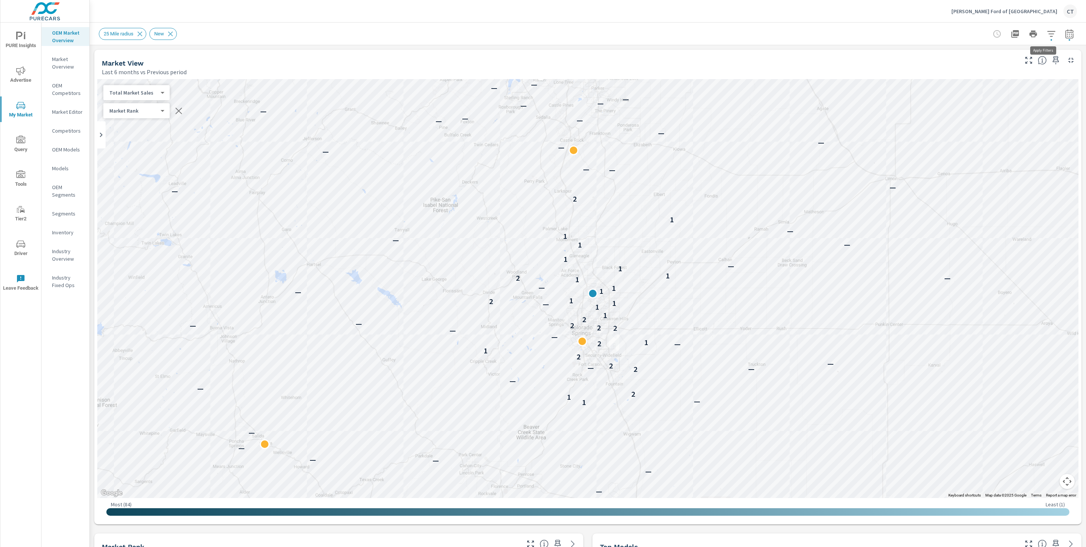
scroll to position [89, 0]
click at [1047, 34] on icon "button" at bounding box center [1051, 33] width 9 height 9
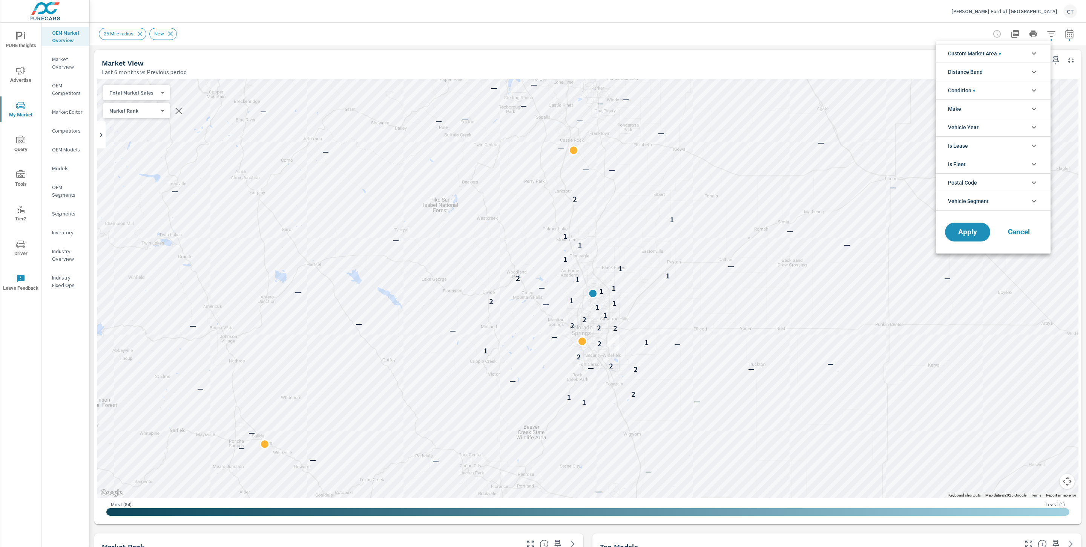
click at [982, 48] on span "Custom Market Area" at bounding box center [974, 53] width 53 height 18
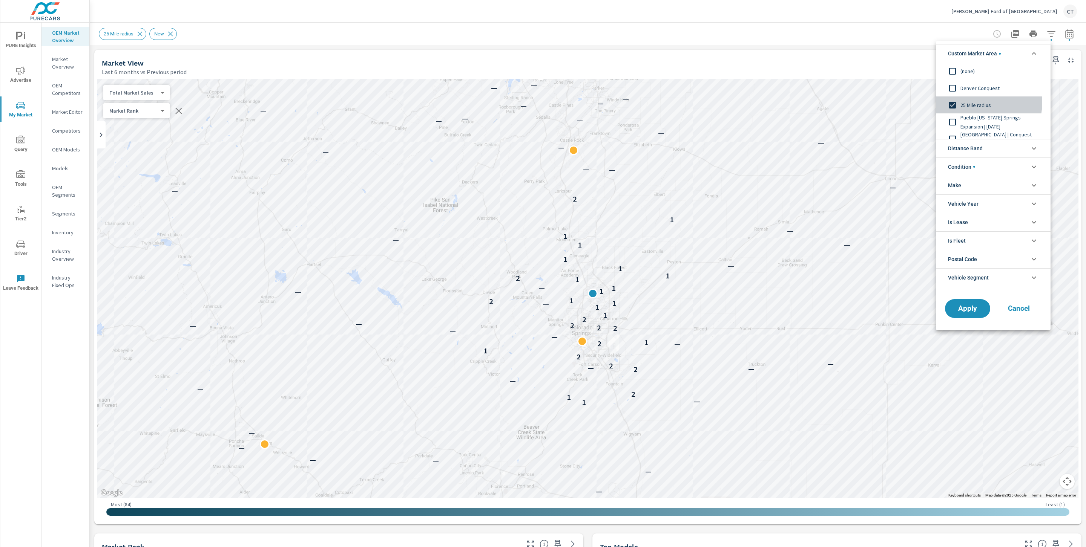
click at [976, 103] on span "25 Mile radius" at bounding box center [1001, 105] width 83 height 9
click at [1000, 119] on span "Pueblo [US_STATE] Springs Expansion | [DATE]" at bounding box center [1001, 113] width 83 height 18
click at [997, 128] on span "[GEOGRAPHIC_DATA] | Conquest PMAX market | [DATE]" at bounding box center [1001, 130] width 83 height 18
click at [990, 109] on span "Pueblo Colorado Springs Expansion | July 2025" at bounding box center [1001, 113] width 83 height 18
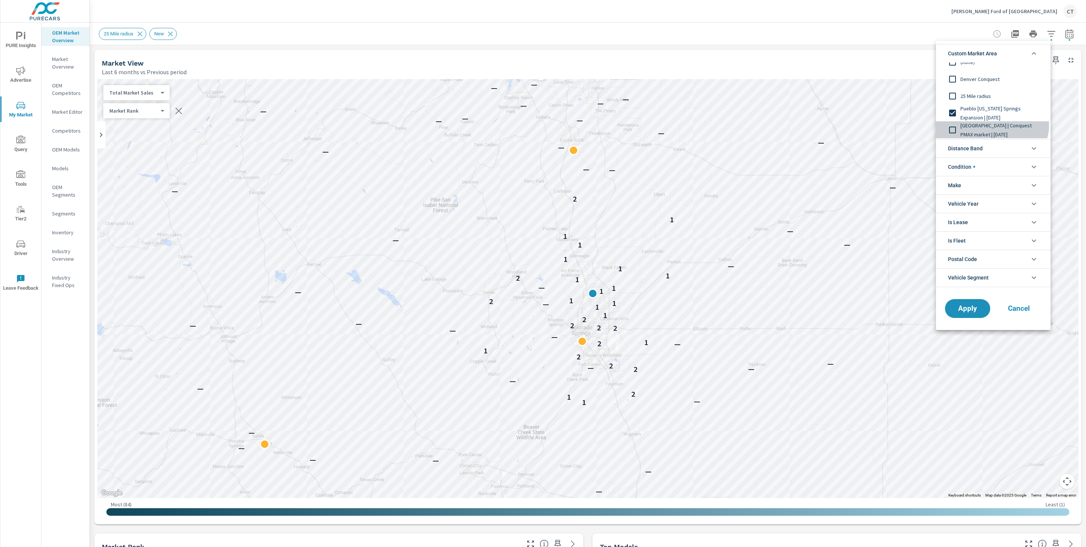
click at [991, 123] on span "Castle Rock | Conquest PMAX market | August 2025" at bounding box center [1001, 130] width 83 height 18
click at [964, 312] on span "Apply" at bounding box center [967, 308] width 31 height 7
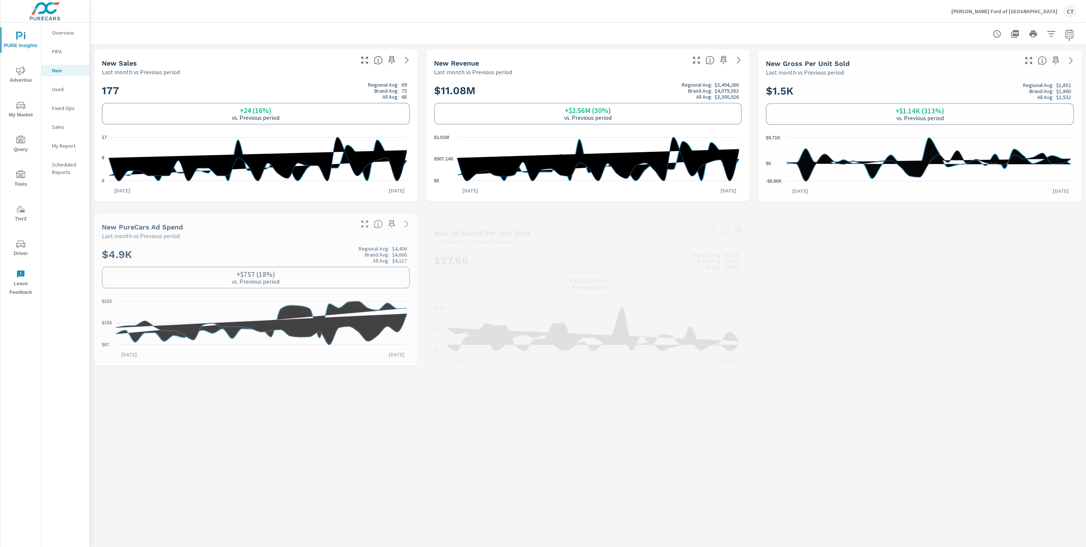
scroll to position [0, 0]
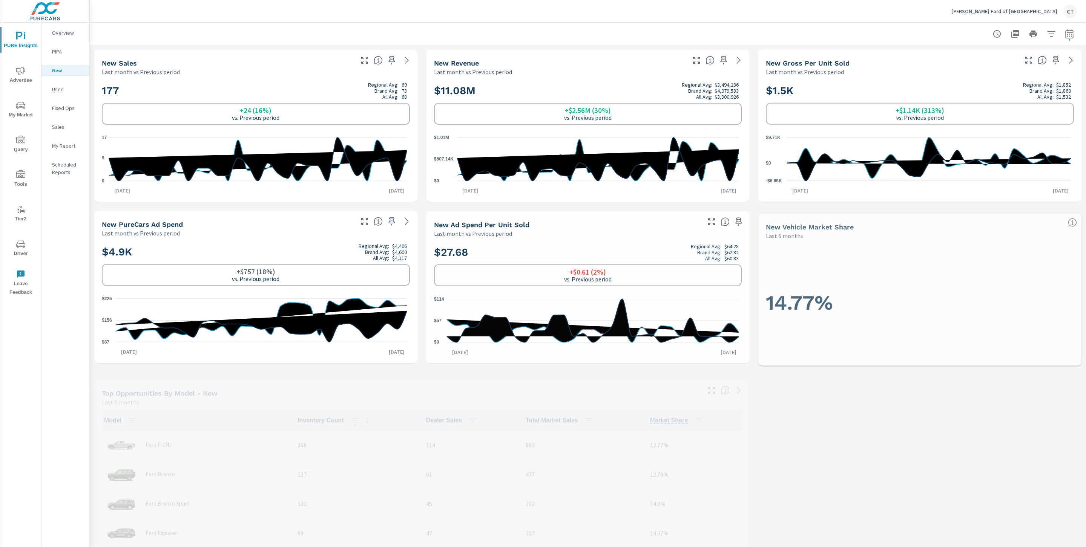
scroll to position [0, 0]
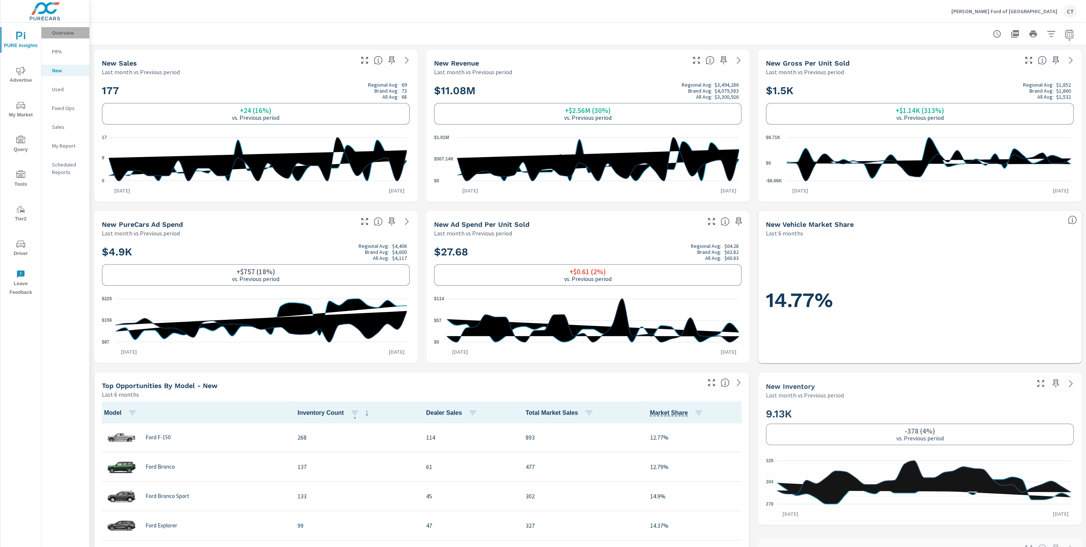
click at [63, 30] on p "Overview" at bounding box center [67, 33] width 31 height 8
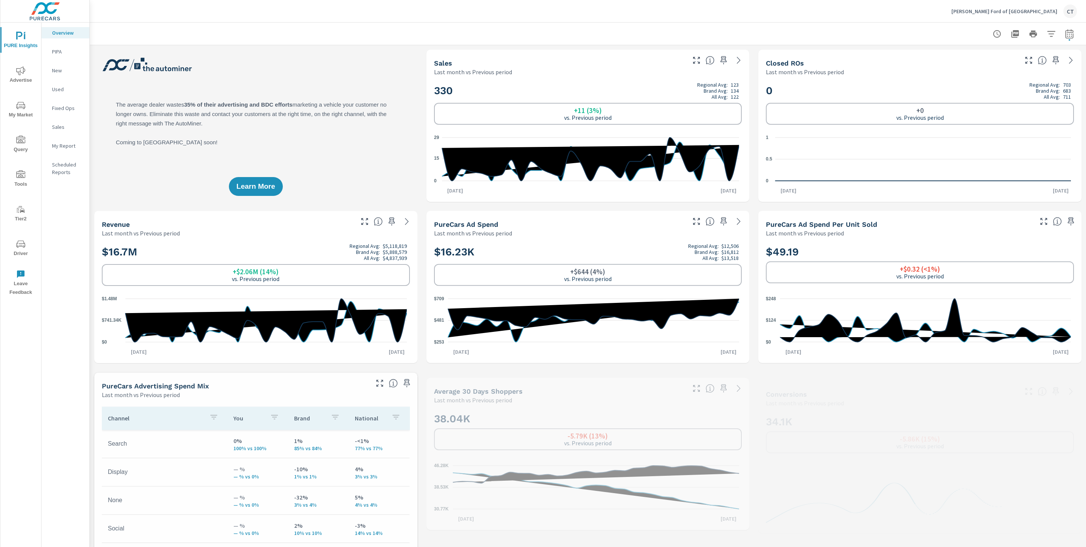
scroll to position [0, 0]
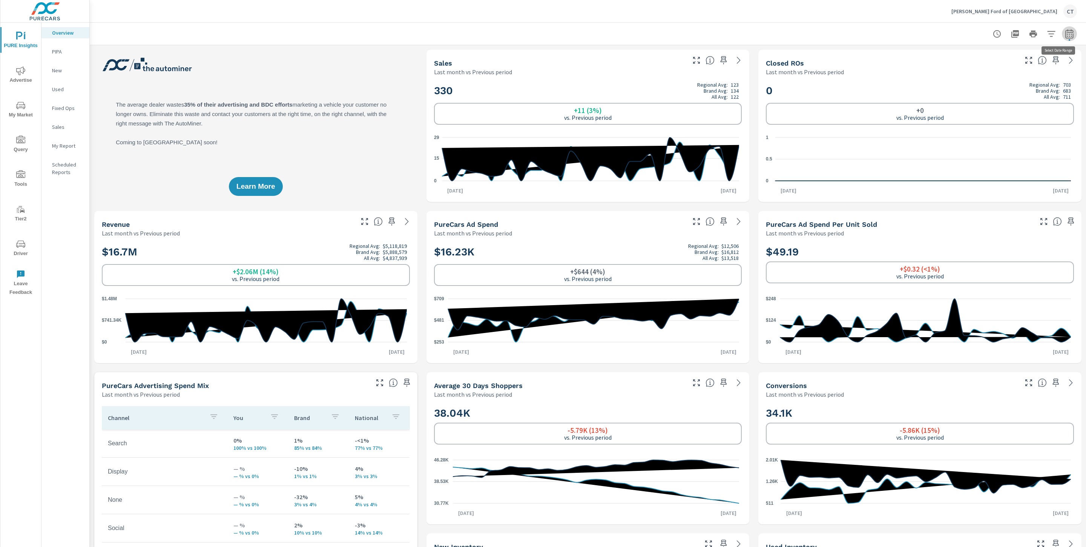
click at [1065, 29] on icon "button" at bounding box center [1069, 33] width 9 height 9
select select "Last month"
select select "Previous period"
click at [1003, 67] on select "Custom [DATE] Last week Last 7 days Last 14 days Last 30 days Last 45 days Last…" at bounding box center [999, 65] width 75 height 15
select select "Last 90 days"
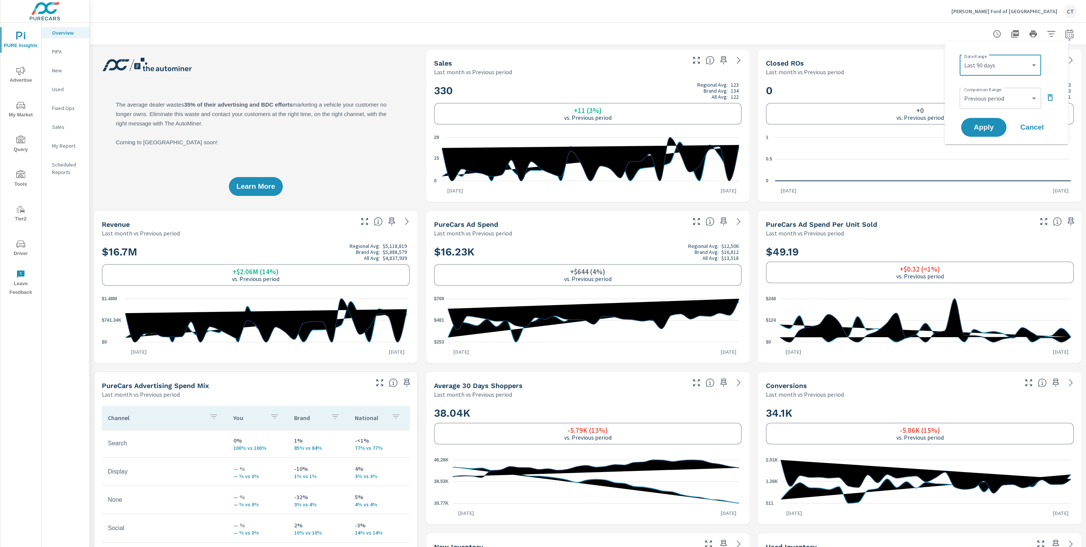
click at [1024, 73] on div "Custom [DATE] Last week Last 7 days Last 14 days Last 30 days Last 45 days Last…" at bounding box center [999, 65] width 81 height 21
click at [1000, 124] on button "Apply" at bounding box center [983, 128] width 47 height 20
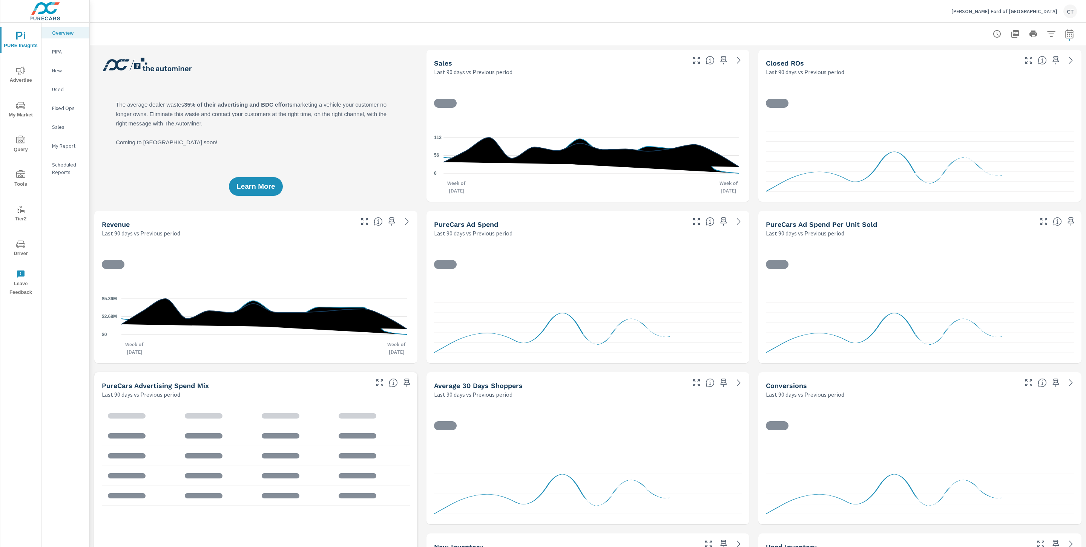
scroll to position [0, 0]
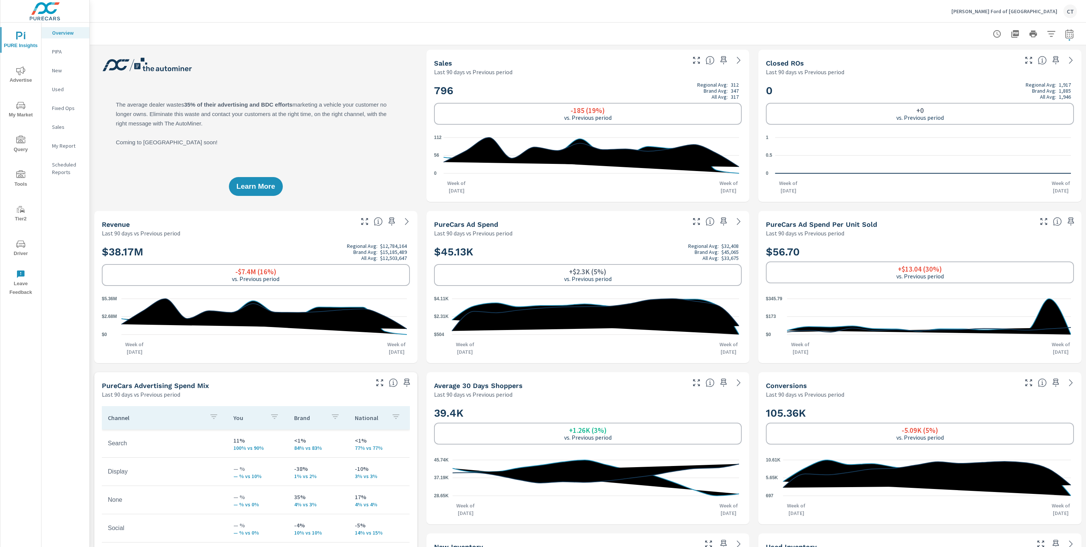
click at [1067, 34] on button "button" at bounding box center [1069, 33] width 15 height 15
select select "Last 90 days"
select select "Previous period"
click at [1013, 62] on select "Custom [DATE] Last week Last 7 days Last 14 days Last 30 days Last 45 days Last…" at bounding box center [999, 65] width 75 height 15
select select "Last 3 months"
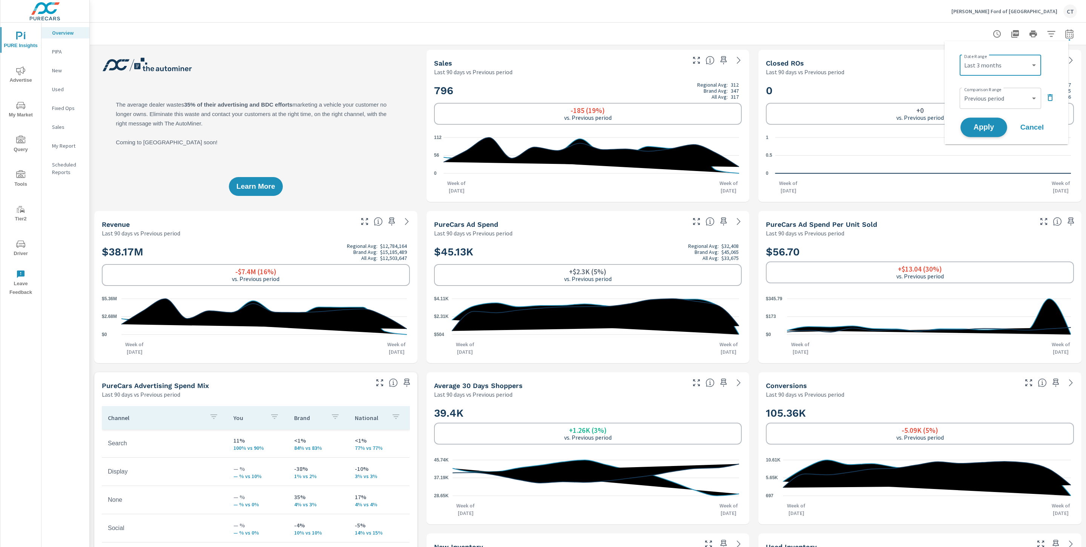
click at [993, 127] on span "Apply" at bounding box center [983, 127] width 31 height 7
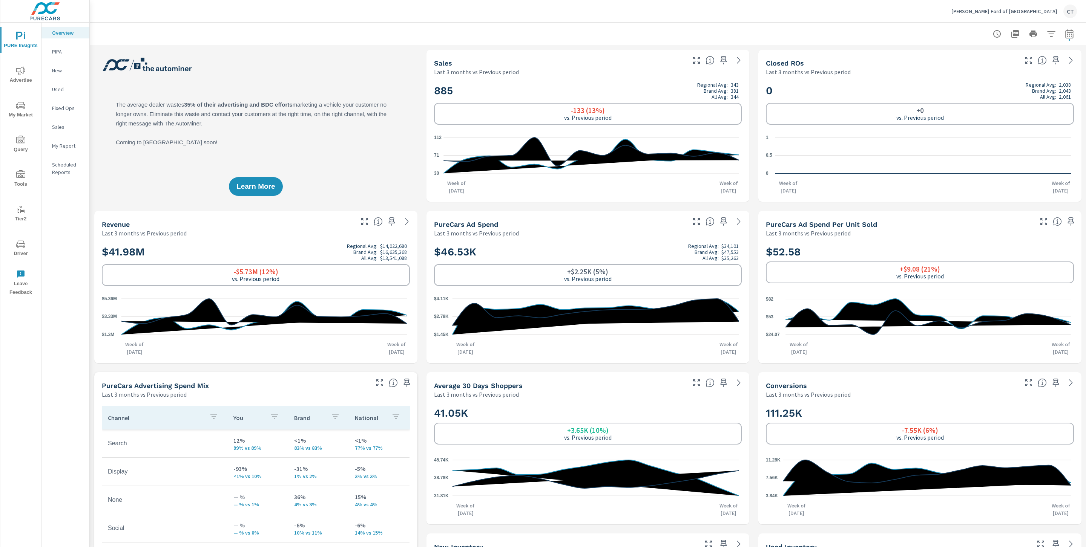
click at [743, 137] on div "885 Regional Avg: 343 Brand Avg: 381 All Avg: 344 -133 (13%) vs. Previous perio…" at bounding box center [587, 139] width 323 height 126
